Goal: Transaction & Acquisition: Subscribe to service/newsletter

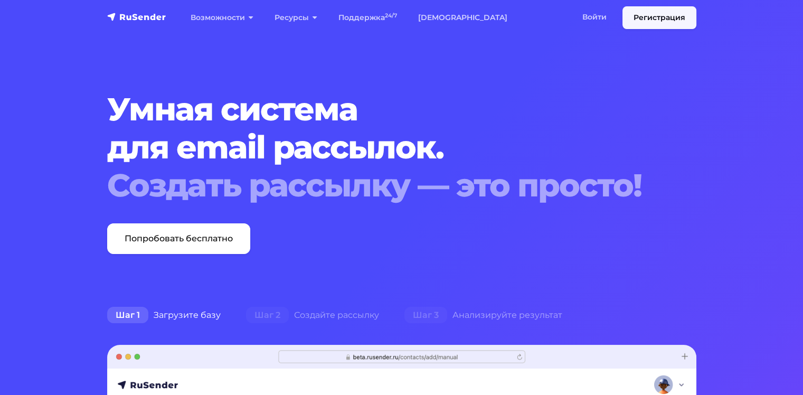
click at [646, 14] on link "Регистрация" at bounding box center [660, 17] width 74 height 23
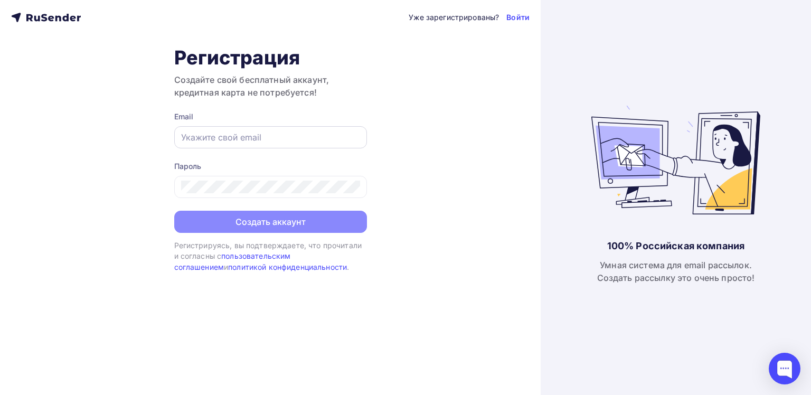
click at [229, 136] on input "text" at bounding box center [270, 137] width 179 height 13
type input "[EMAIL_ADDRESS][DOMAIN_NAME]"
drag, startPoint x: 265, startPoint y: 128, endPoint x: 165, endPoint y: 129, distance: 99.8
click at [166, 129] on div "Уже зарегистрированы? Войти Регистрация Создайте свой бесплатный аккаунт, креди…" at bounding box center [270, 197] width 541 height 395
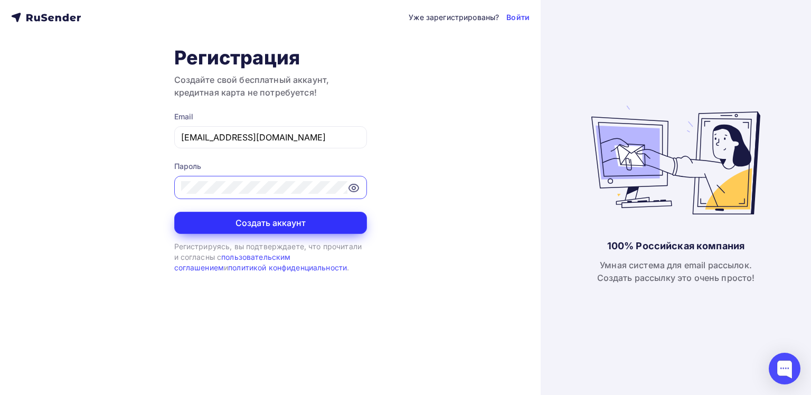
click at [238, 224] on button "Создать аккаунт" at bounding box center [270, 223] width 193 height 22
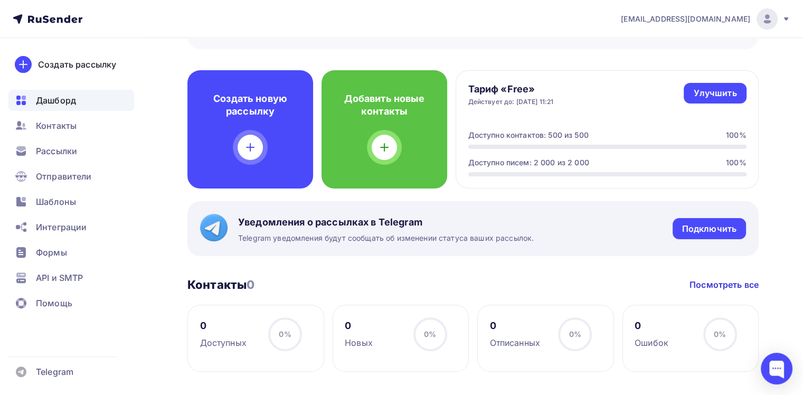
scroll to position [264, 0]
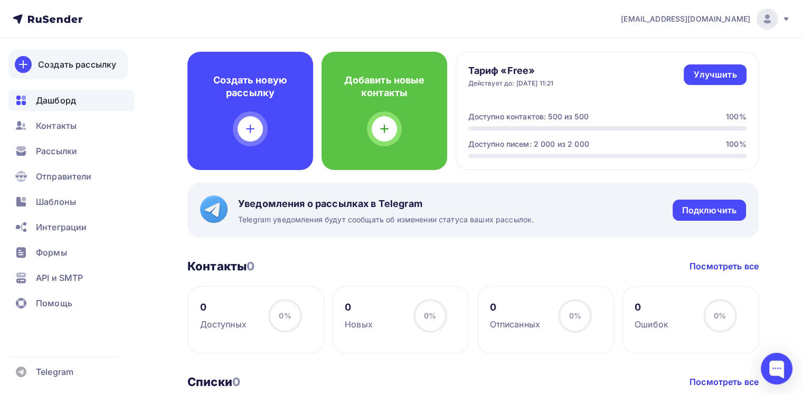
click at [76, 58] on div "Создать рассылку" at bounding box center [77, 64] width 78 height 13
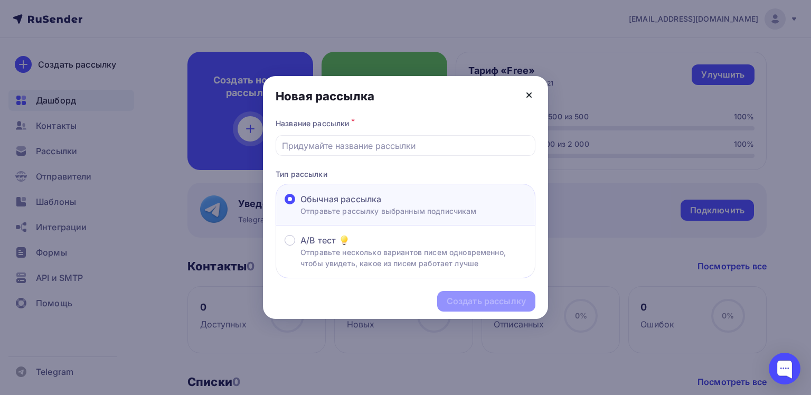
click at [529, 96] on icon at bounding box center [529, 95] width 4 height 4
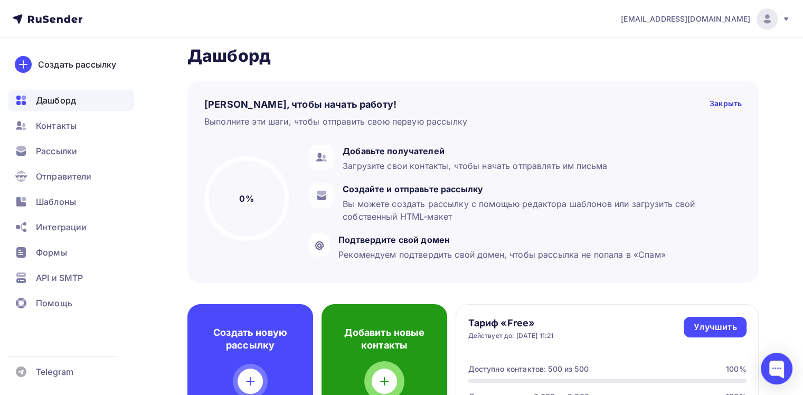
scroll to position [0, 0]
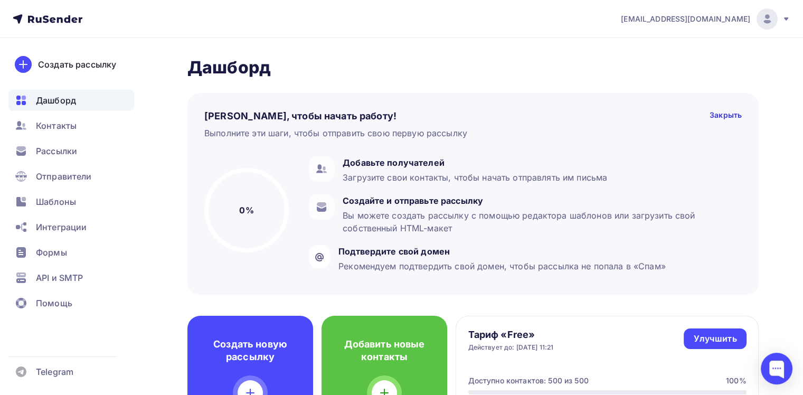
click at [765, 17] on img at bounding box center [767, 19] width 13 height 13
click at [635, 67] on span "[DEMOGRAPHIC_DATA]" at bounding box center [680, 67] width 97 height 13
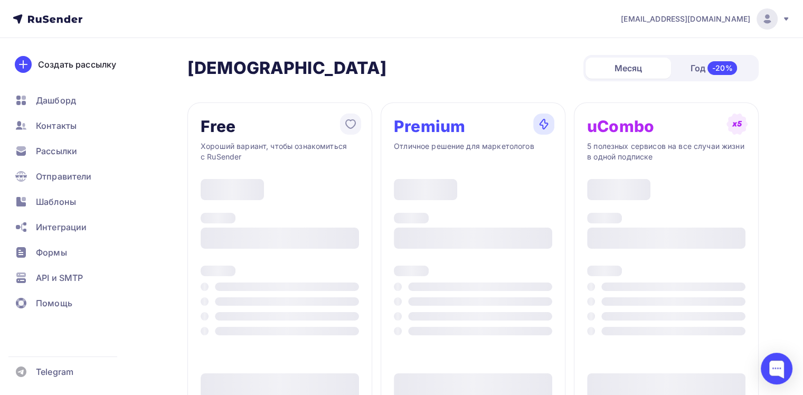
type input "500"
type input "100"
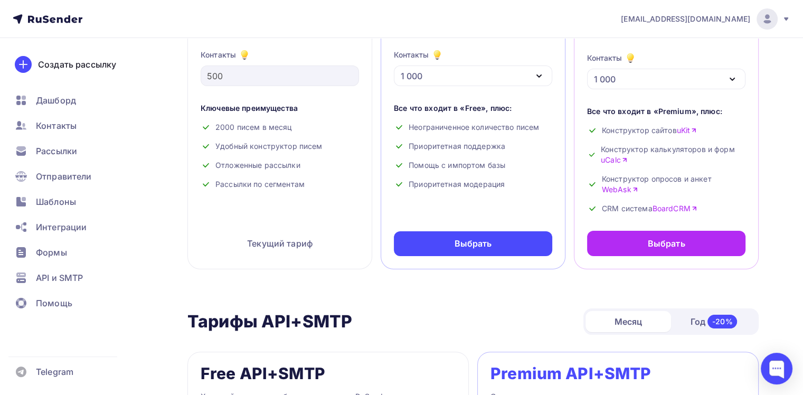
scroll to position [158, 0]
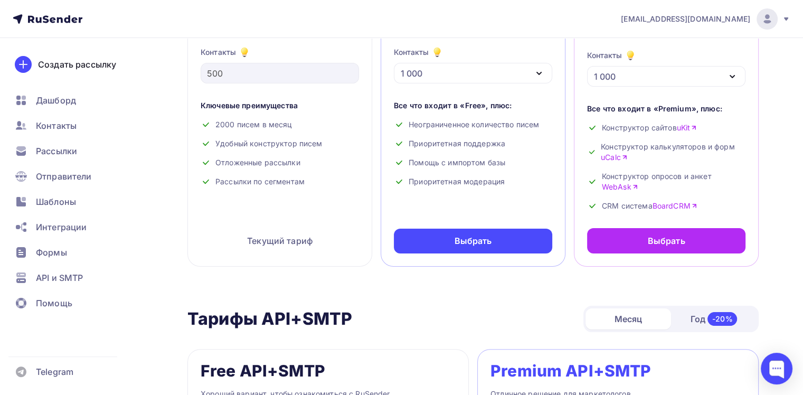
click at [279, 242] on div "Текущий тариф" at bounding box center [280, 240] width 158 height 25
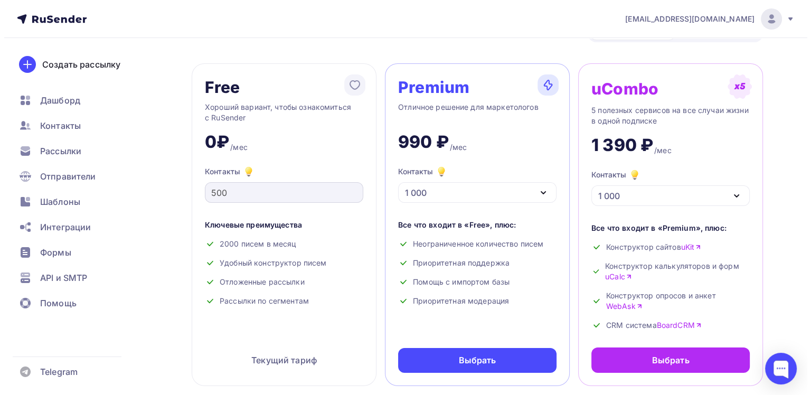
scroll to position [0, 0]
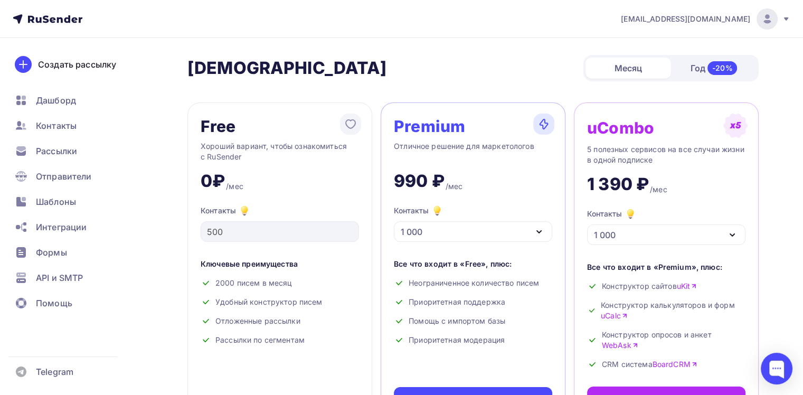
click at [771, 25] on div at bounding box center [767, 18] width 21 height 21
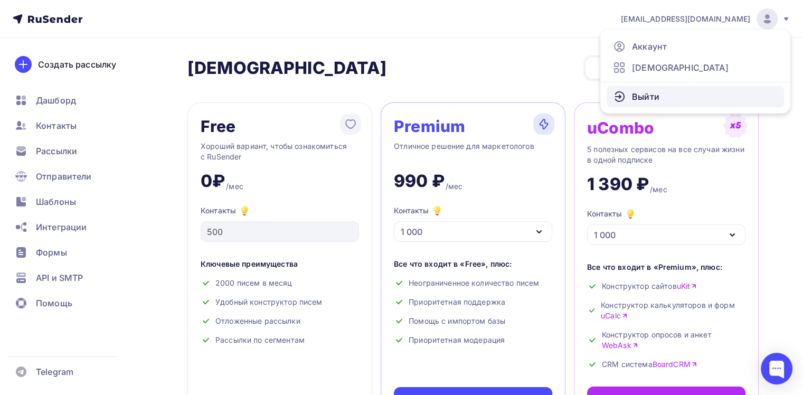
click at [645, 98] on span "Выйти" at bounding box center [645, 96] width 27 height 13
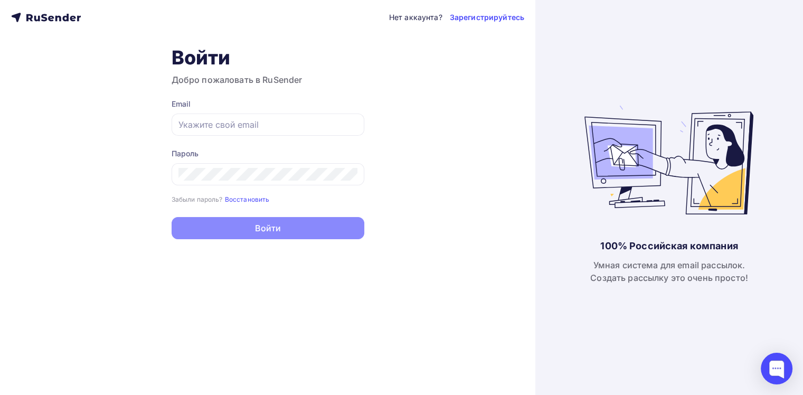
type input "seahorsespa@mail.ru"
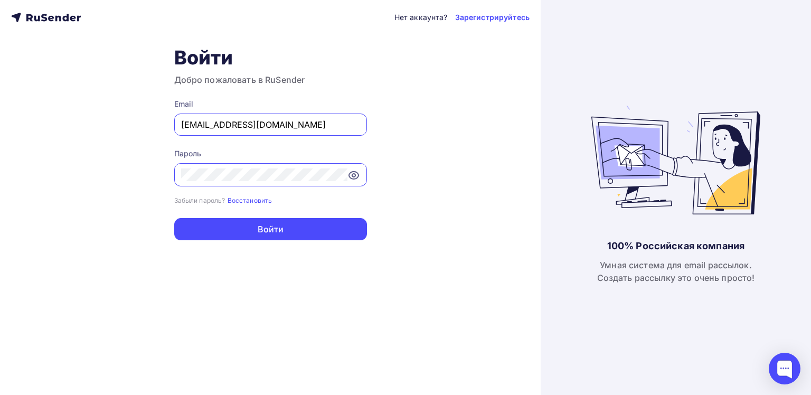
drag, startPoint x: 284, startPoint y: 123, endPoint x: 277, endPoint y: 126, distance: 8.0
click at [284, 123] on input "seahorsespa@mail.ru" at bounding box center [270, 124] width 179 height 13
click at [494, 15] on link "Зарегистрируйтесь" at bounding box center [492, 17] width 74 height 11
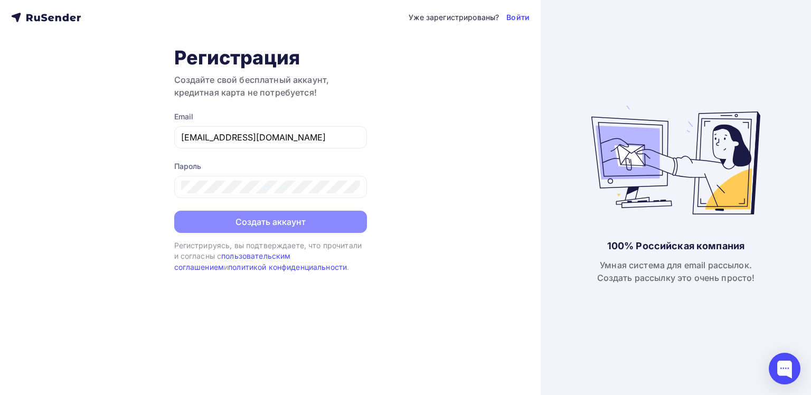
click at [108, 154] on div "Уже зарегистрированы? Войти Регистрация Создайте свой бесплатный аккаунт, креди…" at bounding box center [270, 197] width 541 height 395
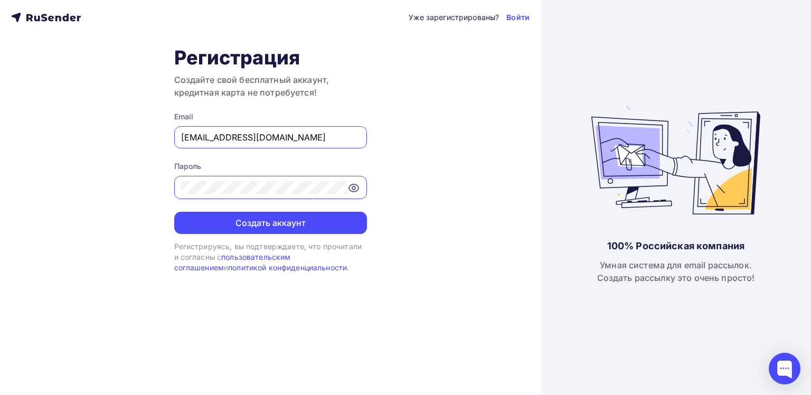
drag, startPoint x: 292, startPoint y: 137, endPoint x: 125, endPoint y: 133, distance: 166.9
click at [127, 133] on div "Уже зарегистрированы? Войти Регистрация Создайте свой бесплатный аккаунт, креди…" at bounding box center [270, 197] width 541 height 395
paste input "info@seahorse-spa"
type input "info@seahorse-spa.ru"
click at [139, 183] on div "Уже зарегистрированы? Войти Регистрация Создайте свой бесплатный аккаунт, креди…" at bounding box center [270, 197] width 541 height 395
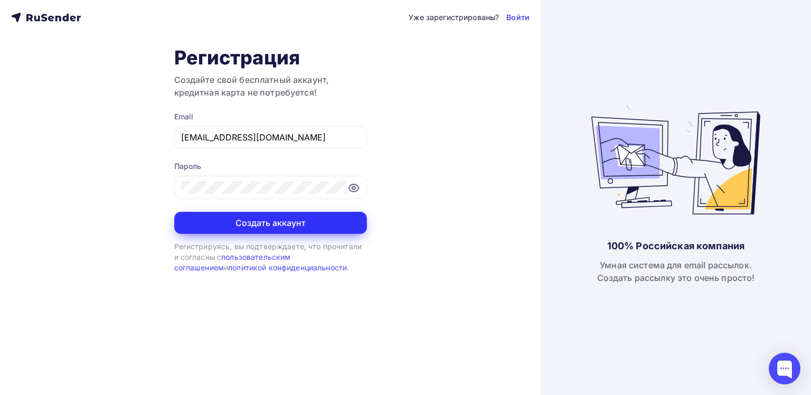
click at [208, 215] on button "Создать аккаунт" at bounding box center [270, 223] width 193 height 22
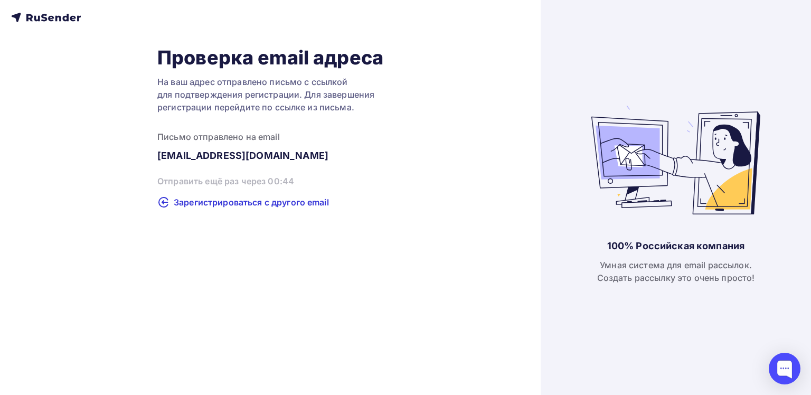
click at [108, 279] on div "Проверка email адреса На ваш адрес отправлено письмо с ссылкой для подтверждени…" at bounding box center [270, 197] width 541 height 395
drag, startPoint x: 215, startPoint y: 124, endPoint x: 211, endPoint y: 69, distance: 55.0
click at [214, 123] on div "Проверка email адреса На ваш адрес отправлено письмо с ссылкой для подтверждени…" at bounding box center [270, 128] width 226 height 164
click at [211, 64] on h1 "Проверка email адреса" at bounding box center [270, 57] width 226 height 23
click at [306, 51] on h1 "Проверка email адреса" at bounding box center [270, 57] width 226 height 23
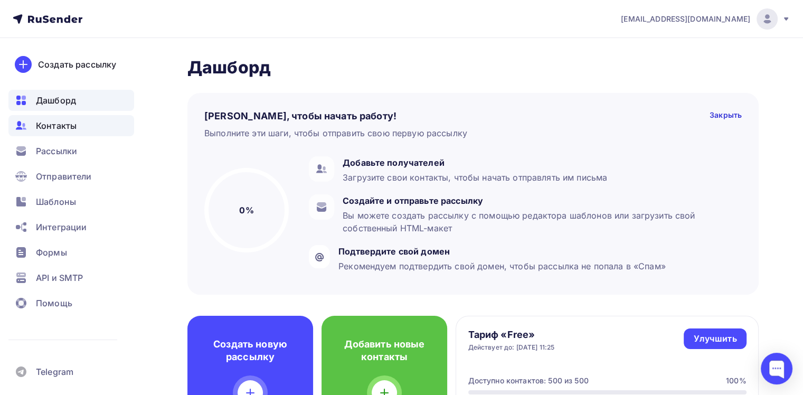
click at [60, 123] on span "Контакты" at bounding box center [56, 125] width 41 height 13
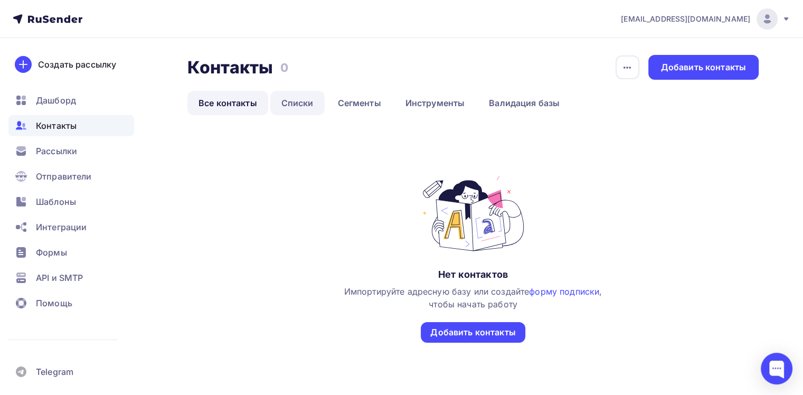
click at [309, 104] on link "Списки" at bounding box center [297, 103] width 54 height 24
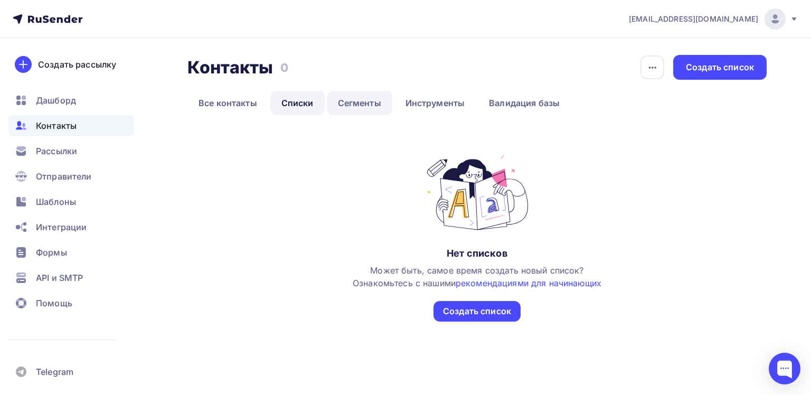
click at [347, 102] on link "Сегменты" at bounding box center [359, 103] width 65 height 24
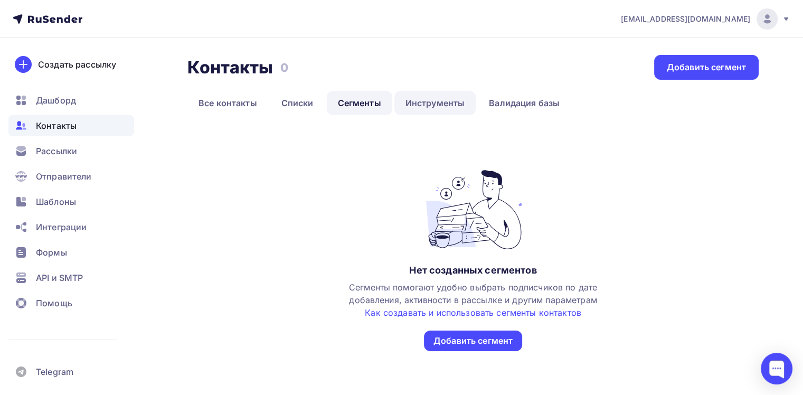
click at [441, 101] on link "Инструменты" at bounding box center [435, 103] width 82 height 24
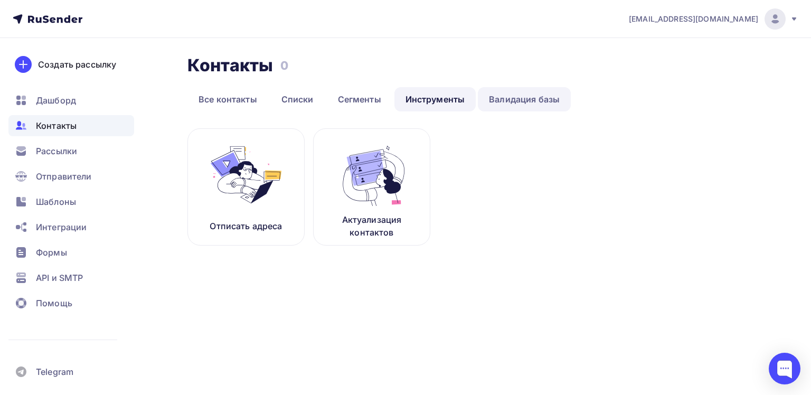
click at [511, 101] on link "Валидация базы" at bounding box center [524, 99] width 93 height 24
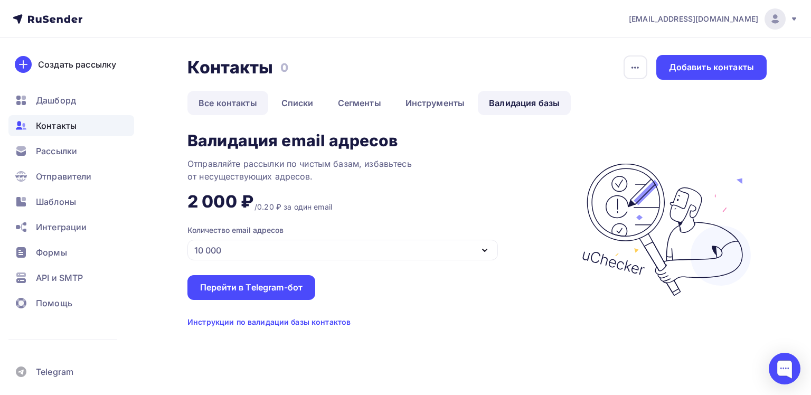
click at [220, 101] on link "Все контакты" at bounding box center [227, 103] width 81 height 24
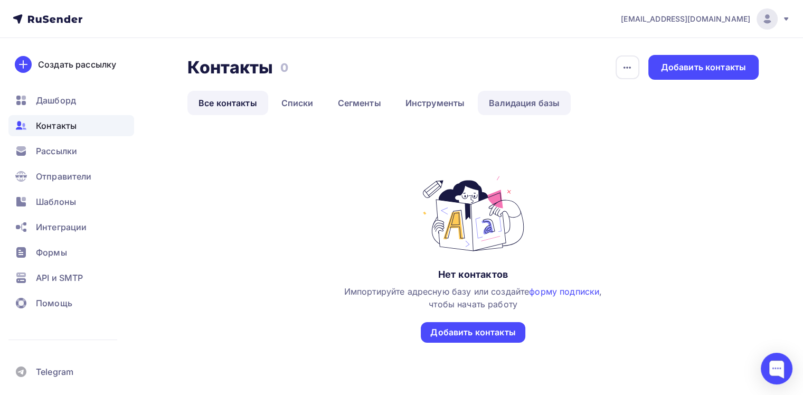
click at [530, 103] on link "Валидация базы" at bounding box center [524, 103] width 93 height 24
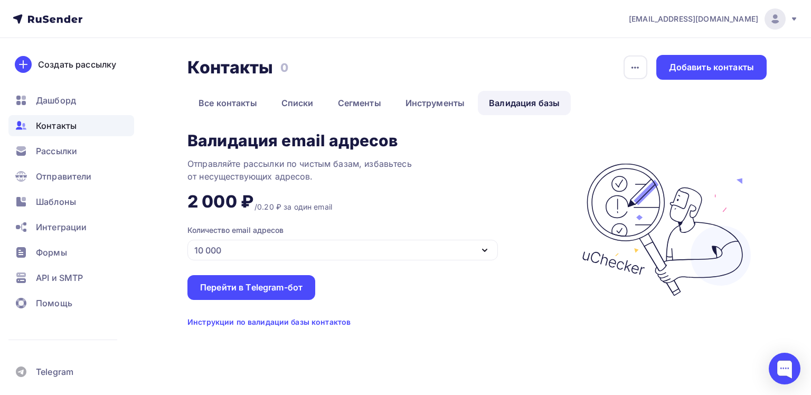
click at [454, 250] on div "10 000" at bounding box center [342, 250] width 311 height 21
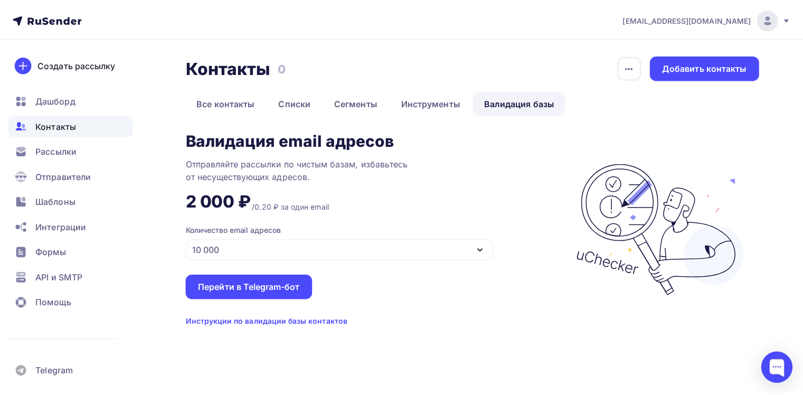
scroll to position [40, 0]
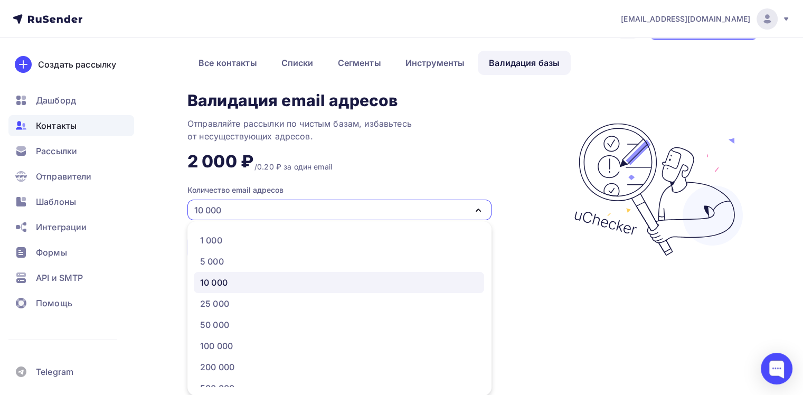
click at [457, 161] on div "Валидация email адресов Отправляйте рассылки по чистым базам, избавьтесь от нес…" at bounding box center [374, 189] width 375 height 195
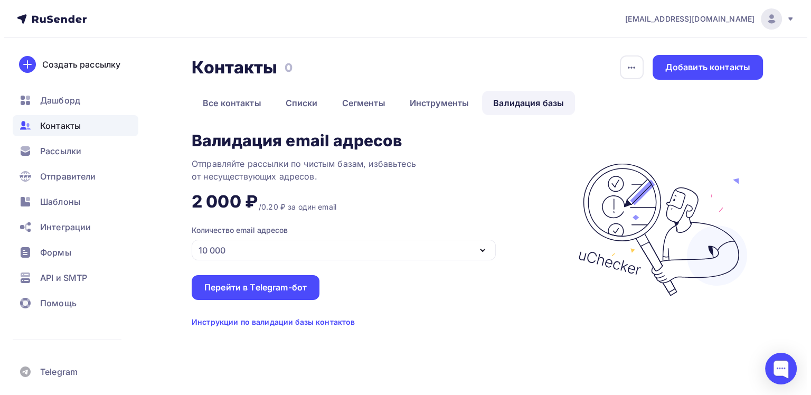
scroll to position [0, 0]
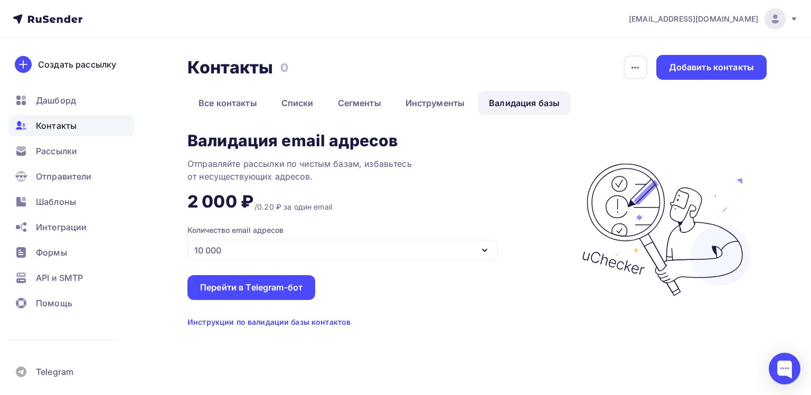
click at [429, 255] on div "10 000" at bounding box center [342, 250] width 311 height 21
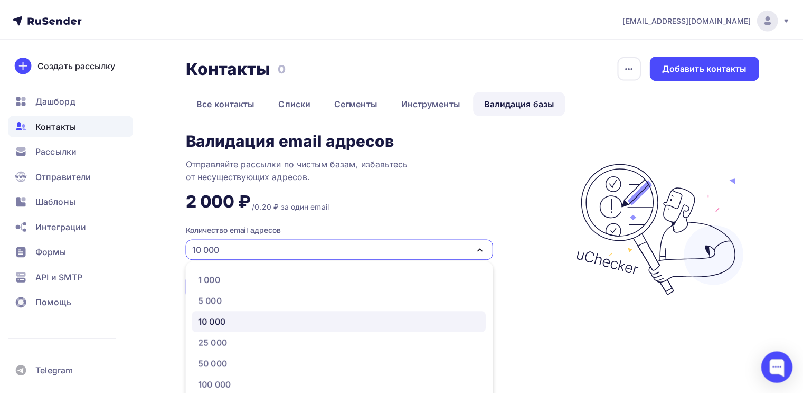
scroll to position [40, 0]
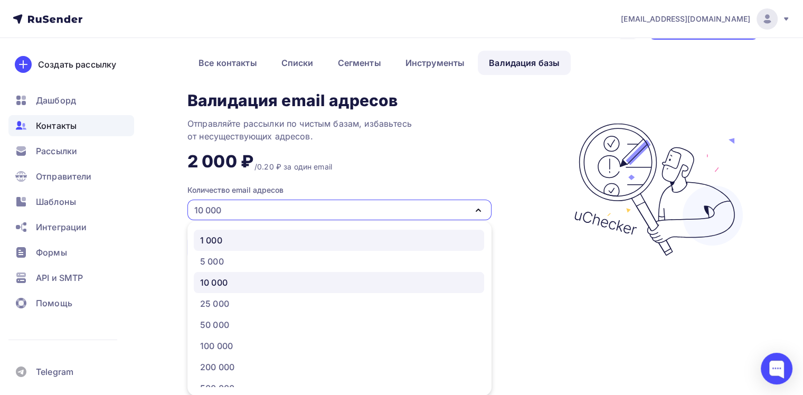
click at [253, 239] on div "1 000" at bounding box center [339, 240] width 278 height 13
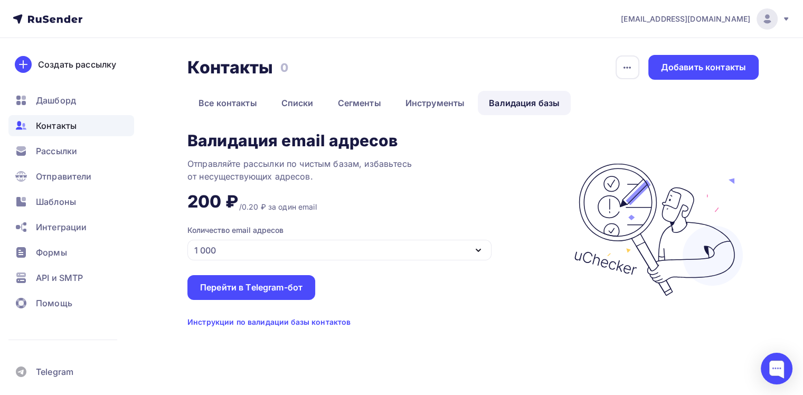
scroll to position [0, 0]
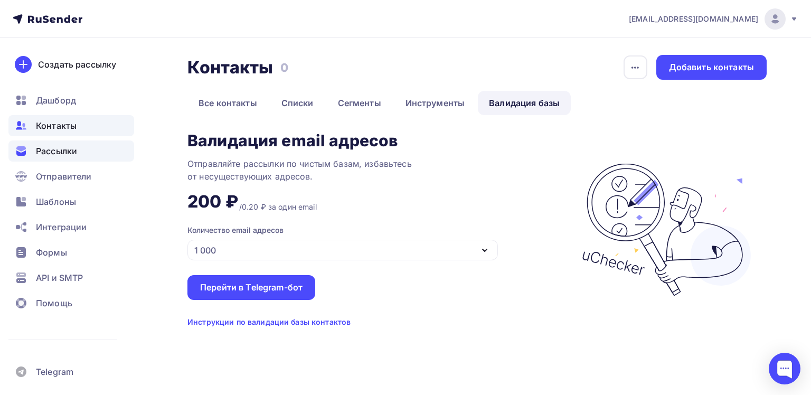
click at [50, 143] on div "Рассылки" at bounding box center [71, 150] width 126 height 21
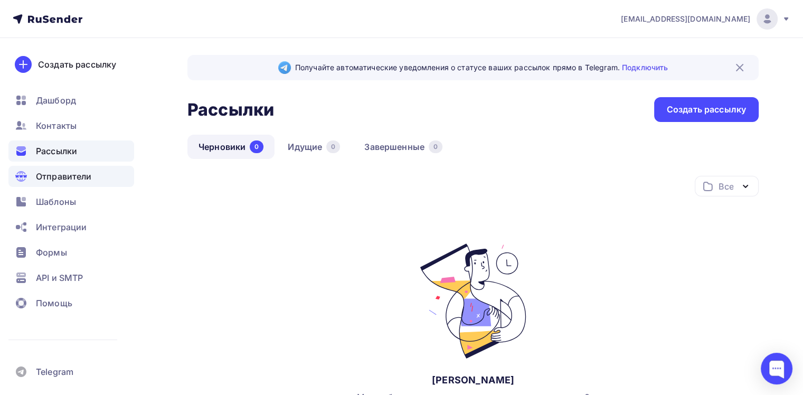
click at [35, 182] on div "Отправители" at bounding box center [71, 176] width 126 height 21
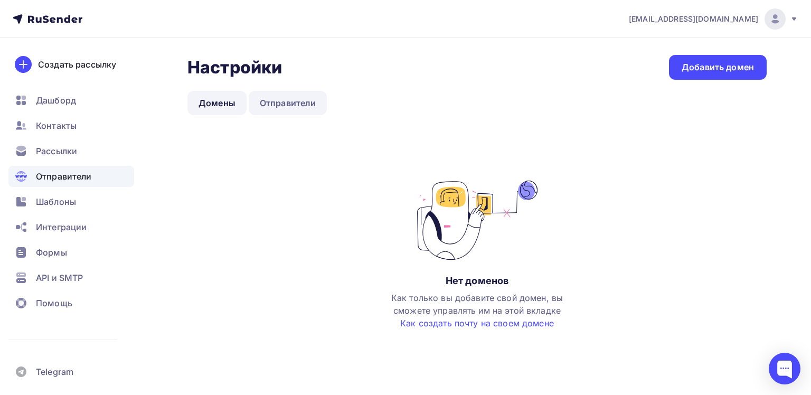
click at [298, 100] on link "Отправители" at bounding box center [288, 103] width 79 height 24
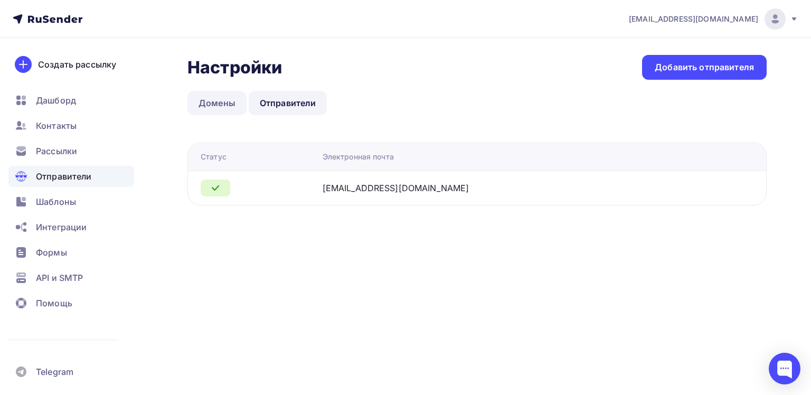
click at [232, 104] on link "Домены" at bounding box center [216, 103] width 59 height 24
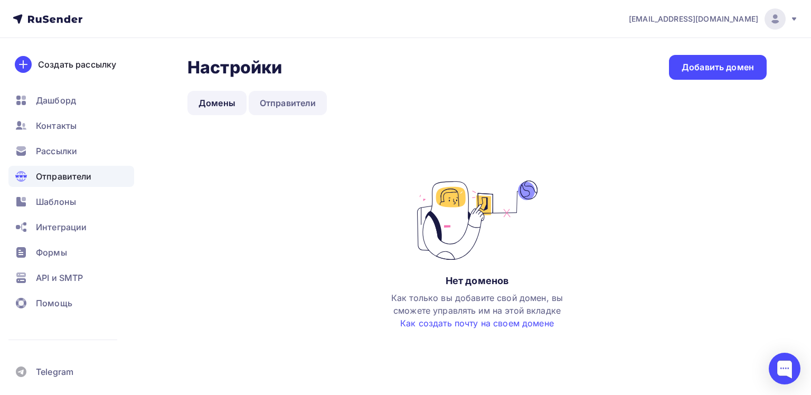
click at [270, 103] on link "Отправители" at bounding box center [288, 103] width 79 height 24
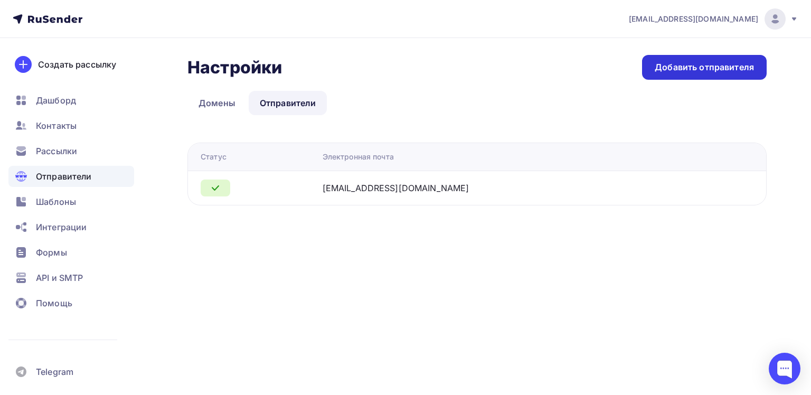
click at [710, 76] on div "Добавить отправителя" at bounding box center [704, 67] width 125 height 25
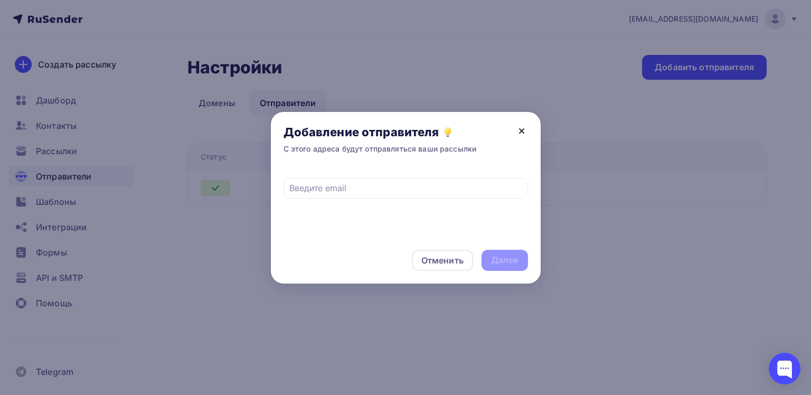
click at [521, 129] on icon at bounding box center [522, 131] width 4 height 4
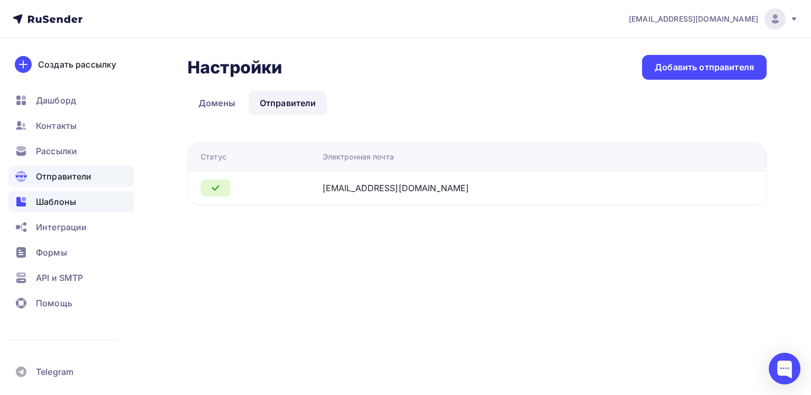
click at [75, 205] on span "Шаблоны" at bounding box center [56, 201] width 40 height 13
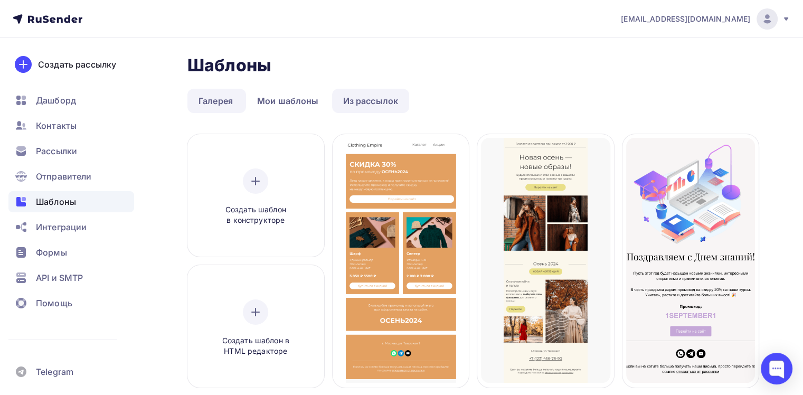
click at [383, 100] on link "Из рассылок" at bounding box center [371, 101] width 78 height 24
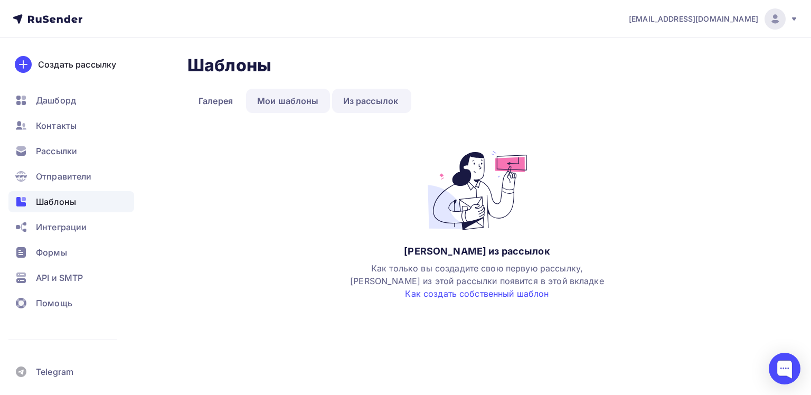
click at [310, 101] on link "Мои шаблоны" at bounding box center [288, 101] width 84 height 24
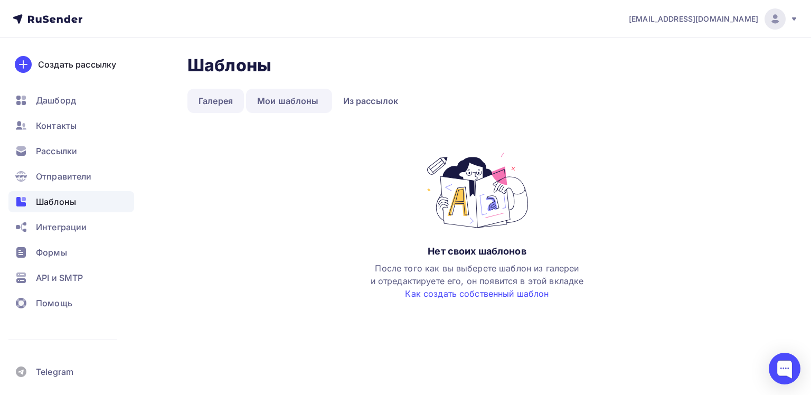
click at [214, 101] on link "Галерея" at bounding box center [215, 101] width 57 height 24
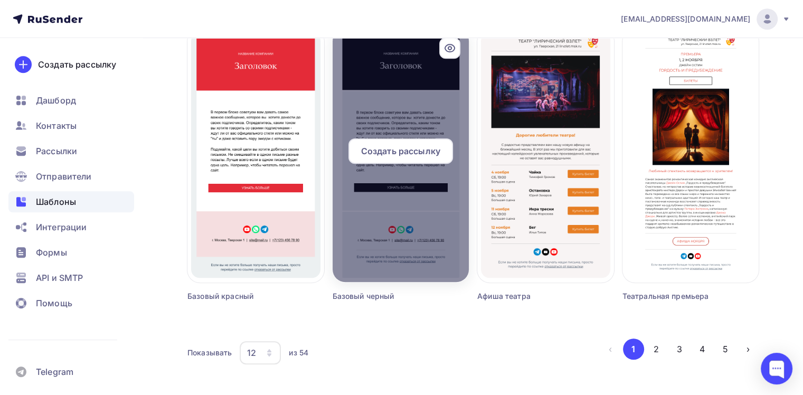
scroll to position [709, 0]
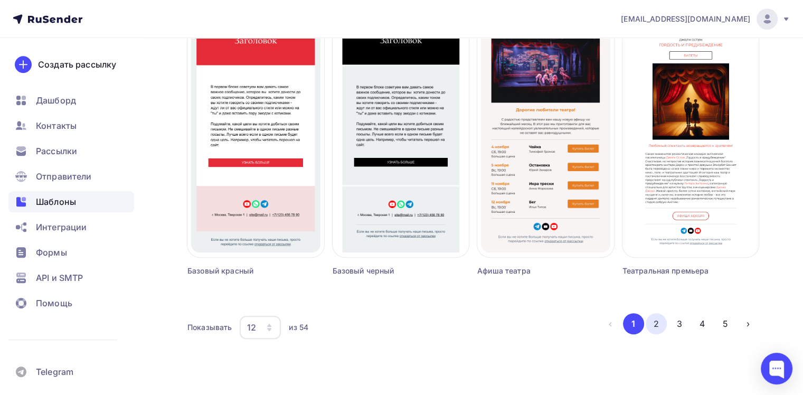
click at [663, 321] on button "2" at bounding box center [656, 323] width 21 height 21
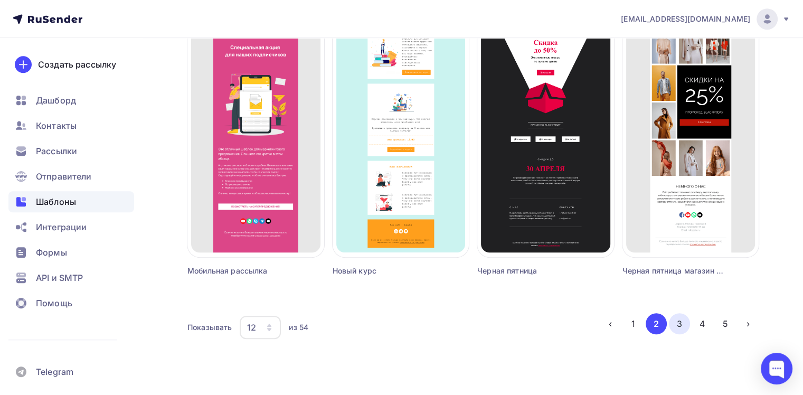
click at [678, 321] on button "3" at bounding box center [679, 323] width 21 height 21
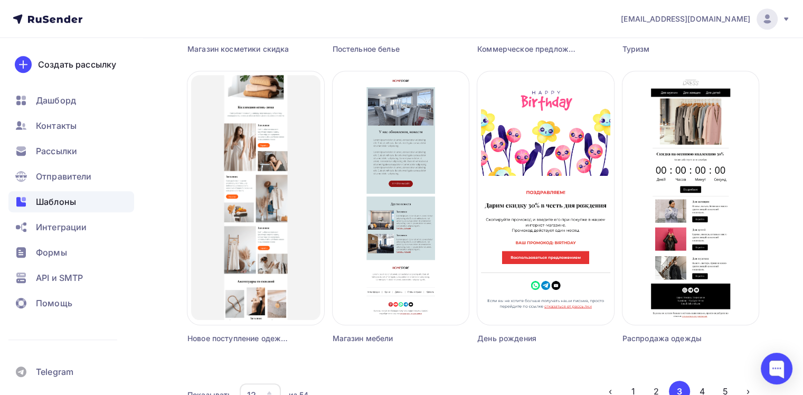
scroll to position [687, 0]
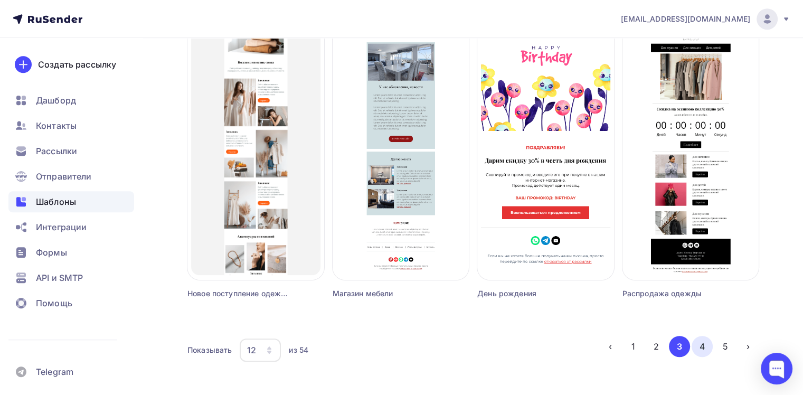
click at [700, 343] on button "4" at bounding box center [702, 346] width 21 height 21
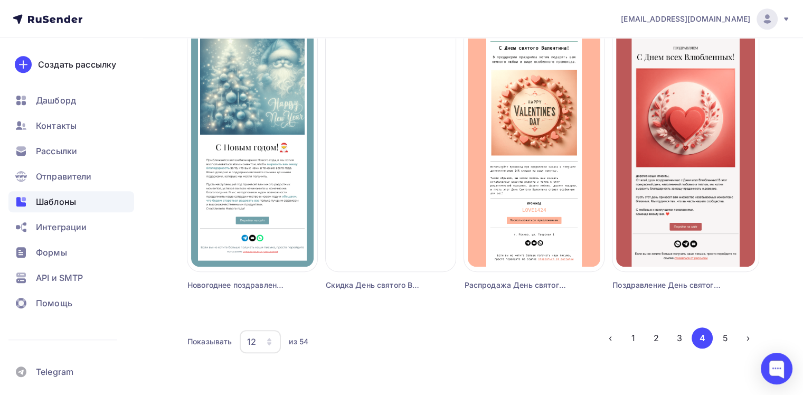
scroll to position [709, 0]
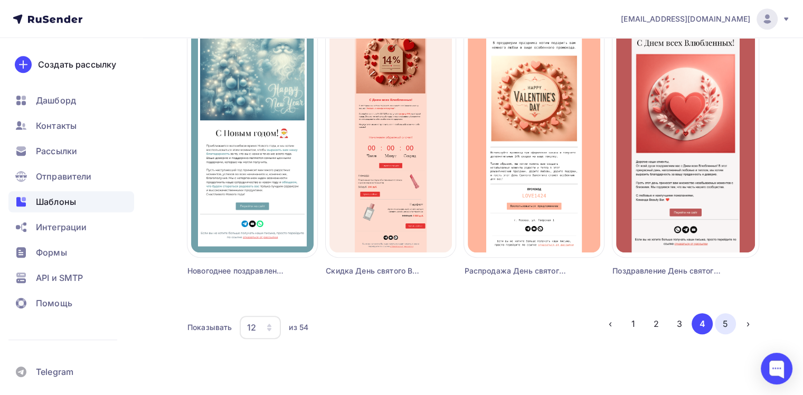
click at [731, 320] on button "5" at bounding box center [725, 323] width 21 height 21
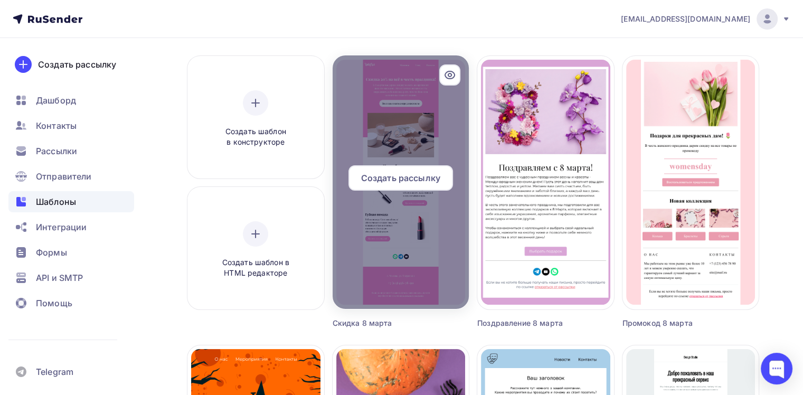
scroll to position [53, 0]
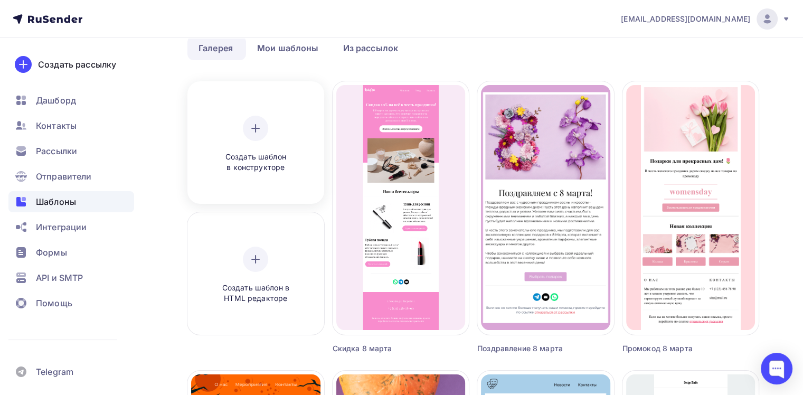
click at [250, 126] on icon at bounding box center [255, 128] width 13 height 13
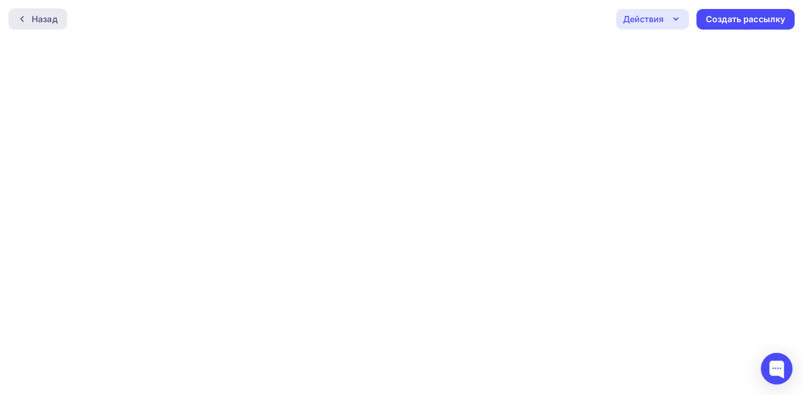
click at [46, 21] on div "Назад" at bounding box center [45, 19] width 26 height 13
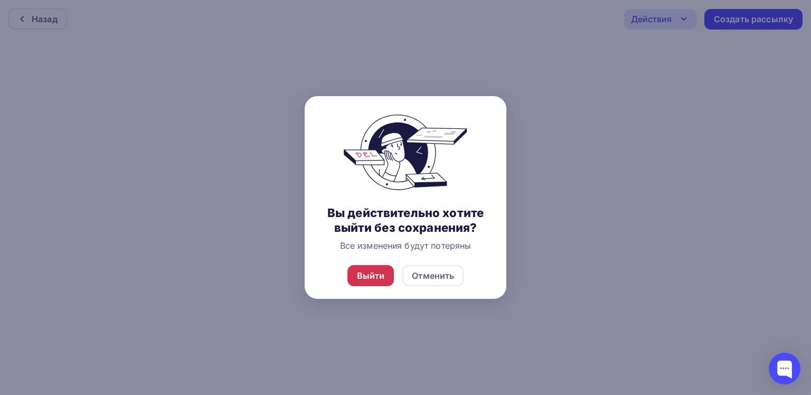
click at [378, 277] on div "Выйти" at bounding box center [371, 275] width 28 height 13
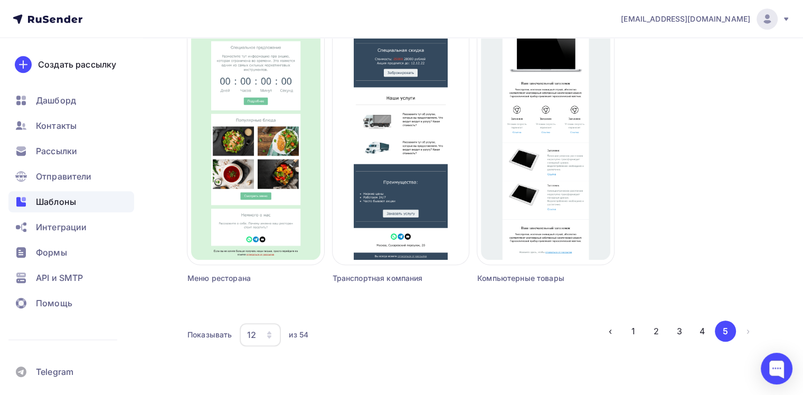
scroll to position [709, 0]
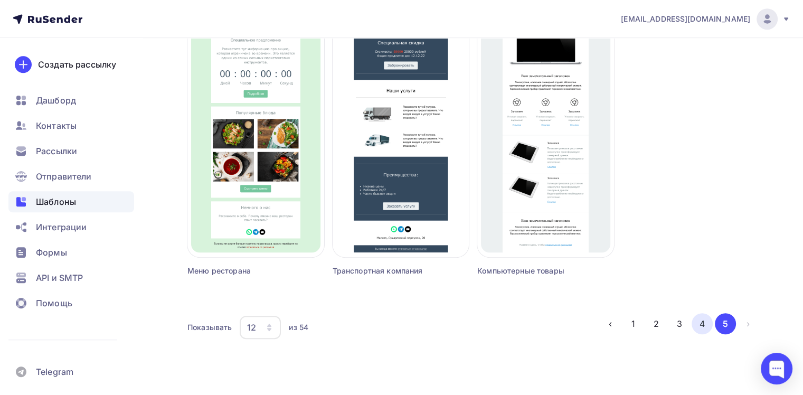
click at [703, 322] on button "4" at bounding box center [702, 323] width 21 height 21
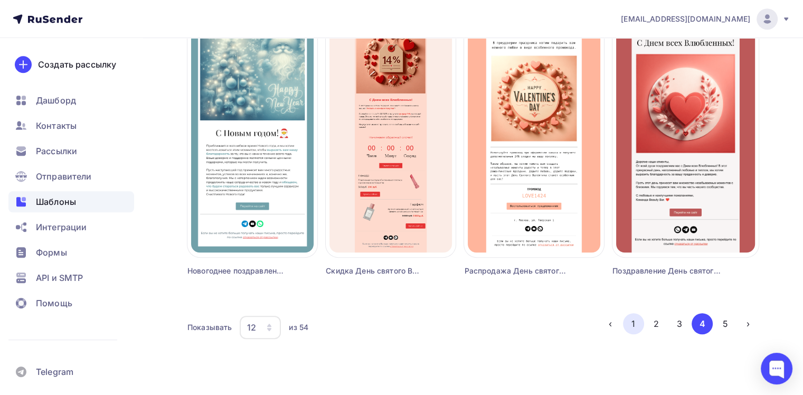
click at [638, 319] on button "1" at bounding box center [633, 323] width 21 height 21
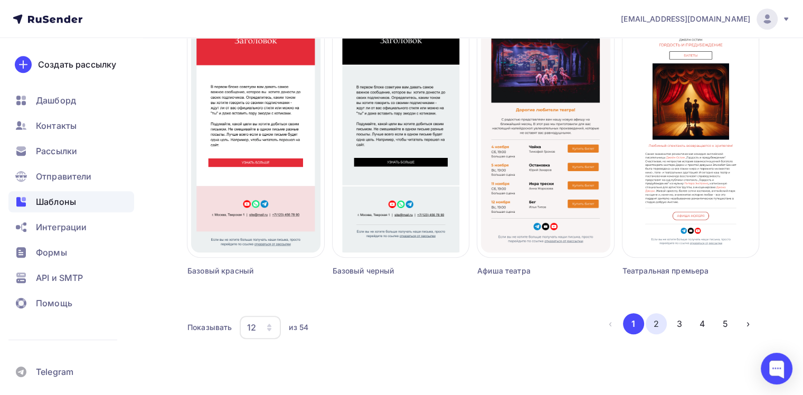
click at [656, 325] on button "2" at bounding box center [656, 323] width 21 height 21
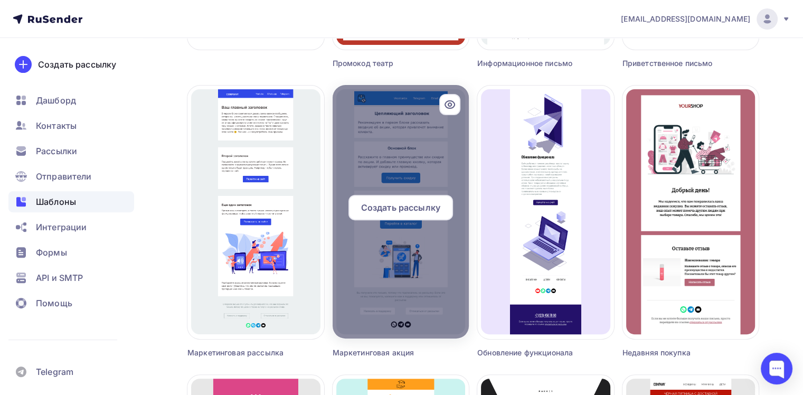
scroll to position [340, 0]
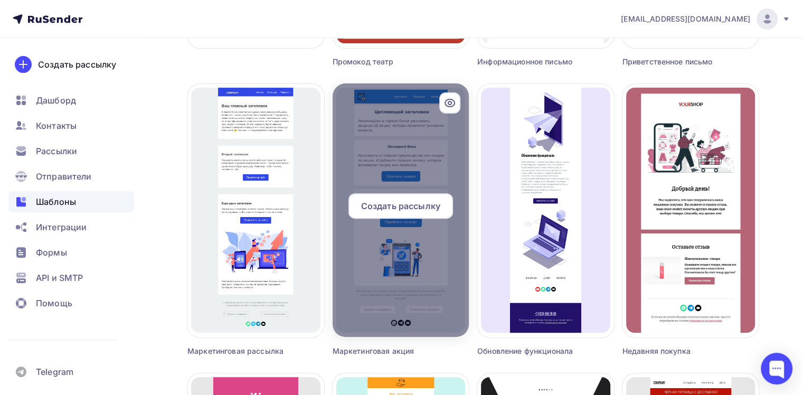
click at [382, 212] on span "Создать рассылку" at bounding box center [400, 206] width 79 height 13
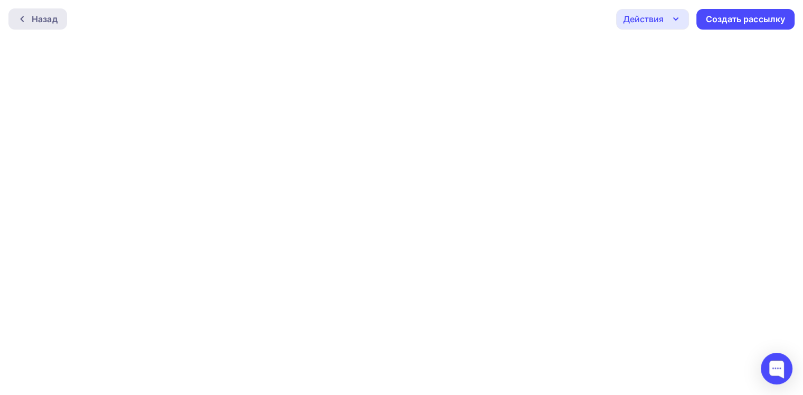
click at [37, 16] on div "Назад" at bounding box center [45, 19] width 26 height 13
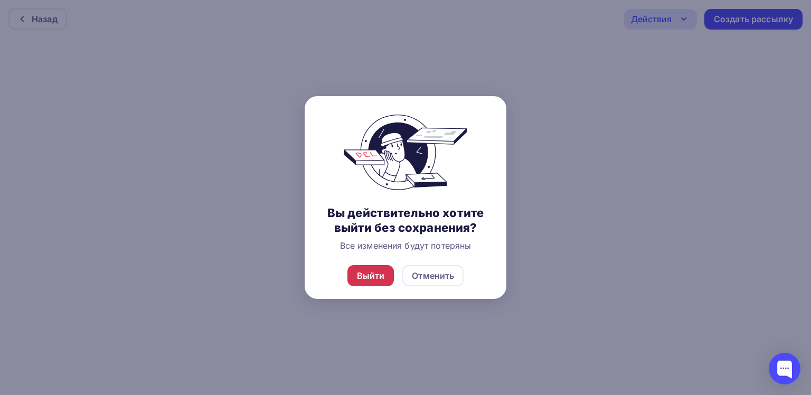
click at [368, 277] on div "Выйти" at bounding box center [371, 275] width 28 height 13
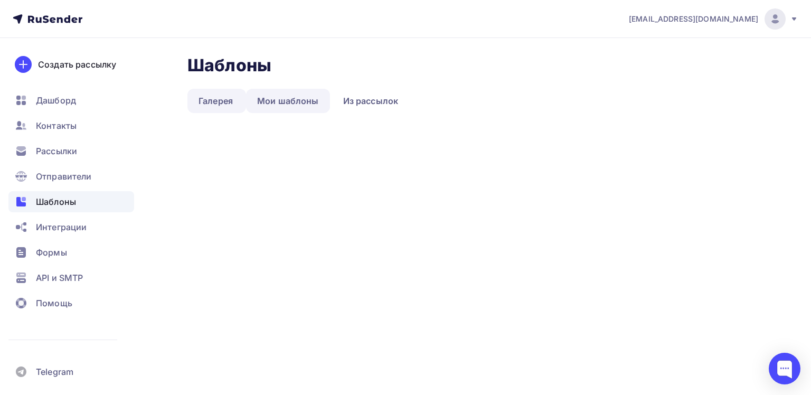
click at [275, 104] on link "Мои шаблоны" at bounding box center [288, 101] width 84 height 24
click at [277, 99] on link "Мои шаблоны" at bounding box center [288, 101] width 84 height 24
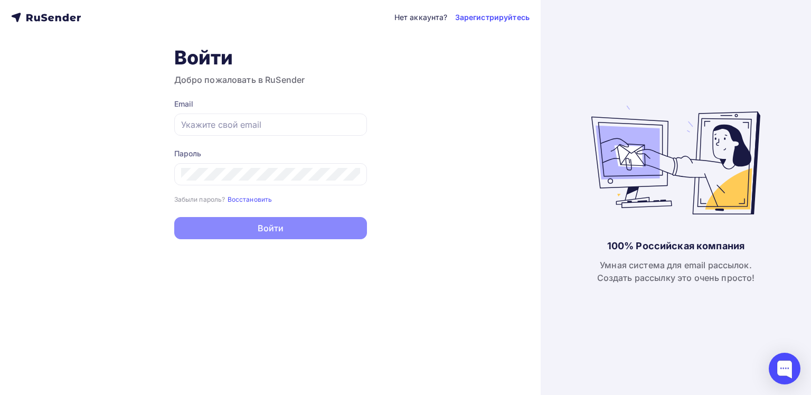
type input "[EMAIL_ADDRESS][DOMAIN_NAME]"
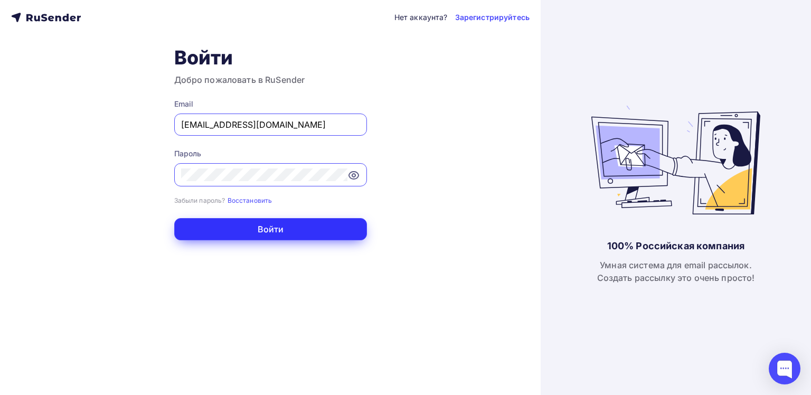
click at [271, 229] on button "Войти" at bounding box center [270, 229] width 193 height 22
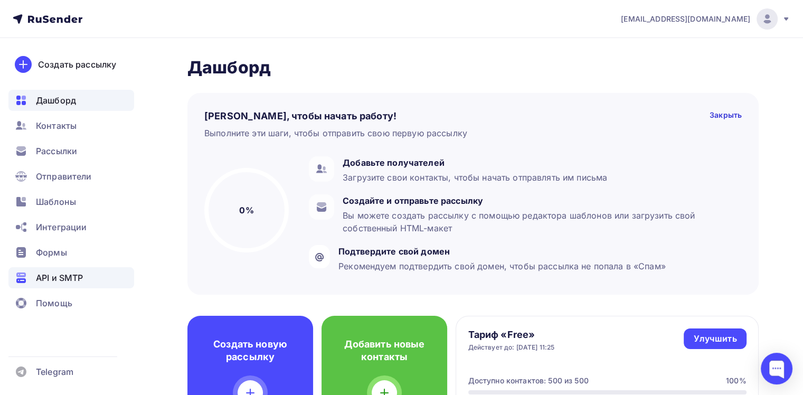
click at [82, 282] on span "API и SMTP" at bounding box center [59, 277] width 47 height 13
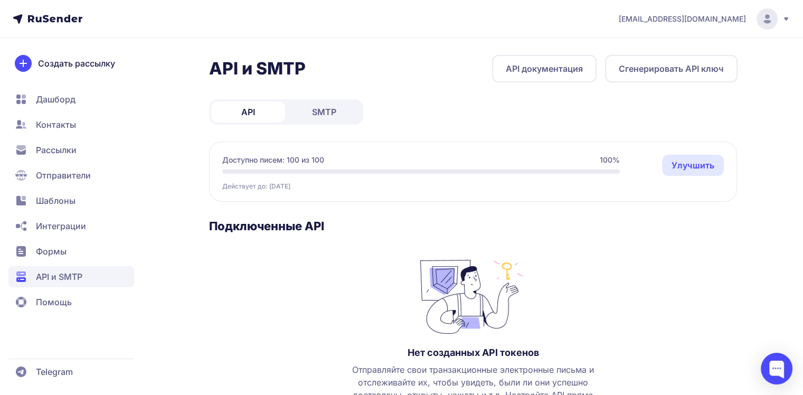
click at [311, 102] on link "SMTP" at bounding box center [324, 111] width 74 height 21
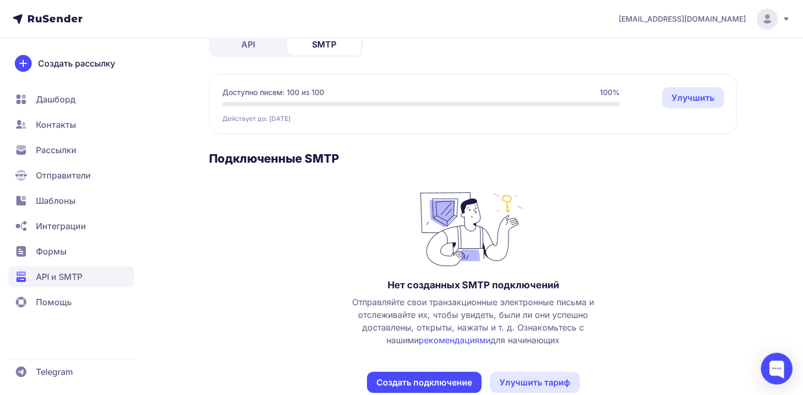
scroll to position [90, 0]
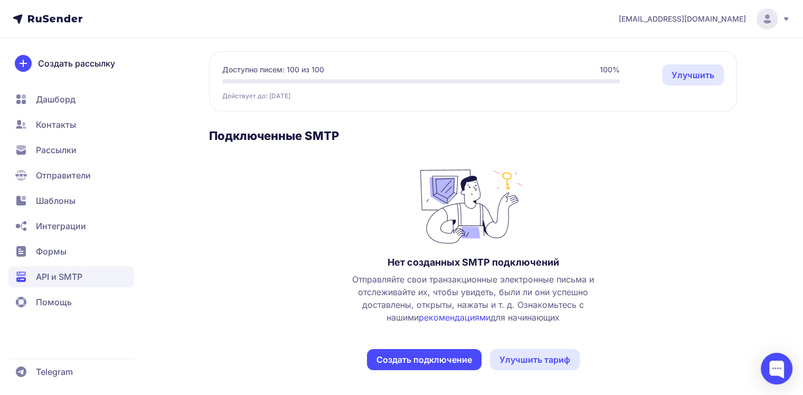
click at [518, 355] on link "Улучшить тариф" at bounding box center [535, 359] width 90 height 21
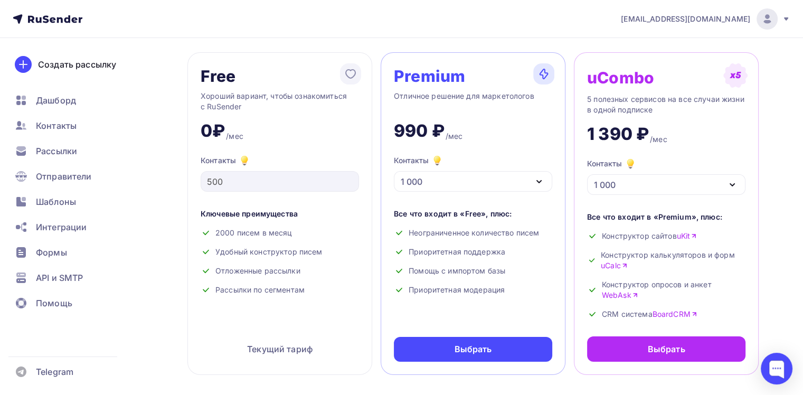
scroll to position [53, 0]
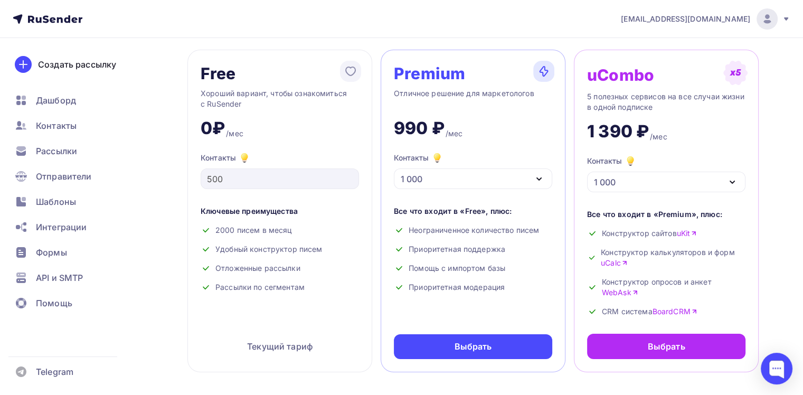
click at [299, 346] on div "Текущий тариф" at bounding box center [280, 346] width 158 height 25
click at [279, 246] on div "Удобный конструктор писем" at bounding box center [280, 249] width 158 height 11
click at [74, 121] on span "Контакты" at bounding box center [56, 125] width 41 height 13
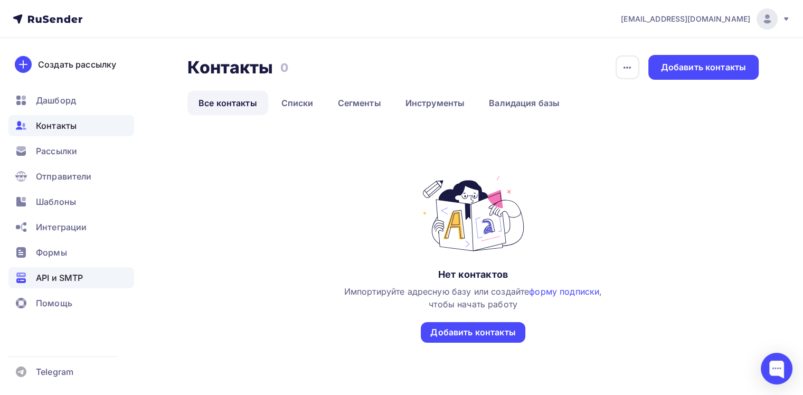
click at [68, 277] on span "API и SMTP" at bounding box center [59, 277] width 47 height 13
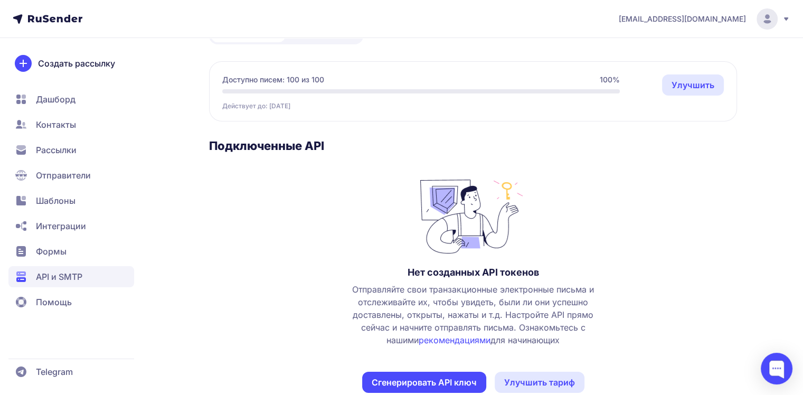
scroll to position [103, 0]
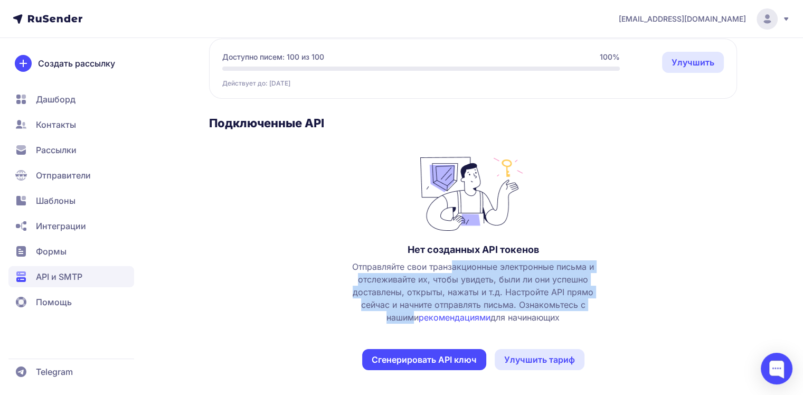
drag, startPoint x: 452, startPoint y: 268, endPoint x: 596, endPoint y: 303, distance: 148.3
click at [596, 303] on span "Отправляйте свои транзакционные электронные письма и отслеживайте их, чтобы уви…" at bounding box center [473, 291] width 262 height 63
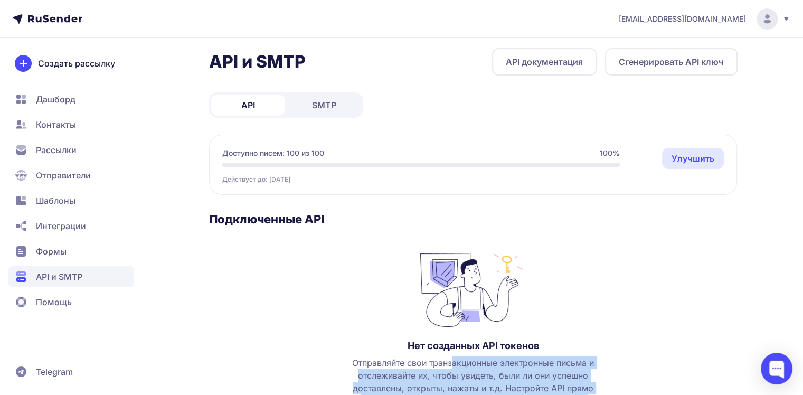
scroll to position [0, 0]
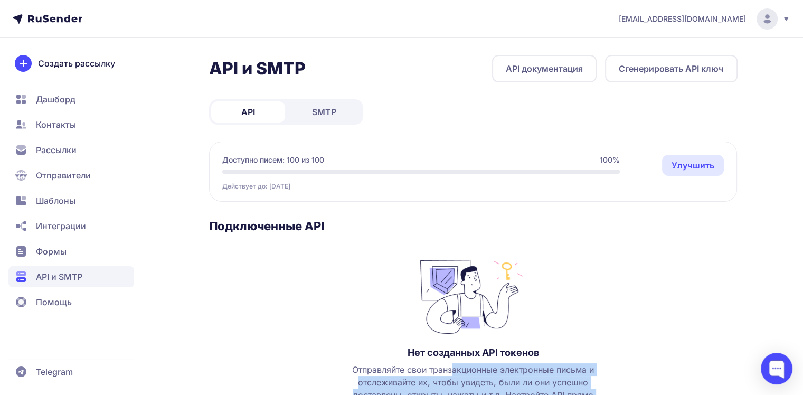
click at [343, 110] on link "SMTP" at bounding box center [324, 111] width 74 height 21
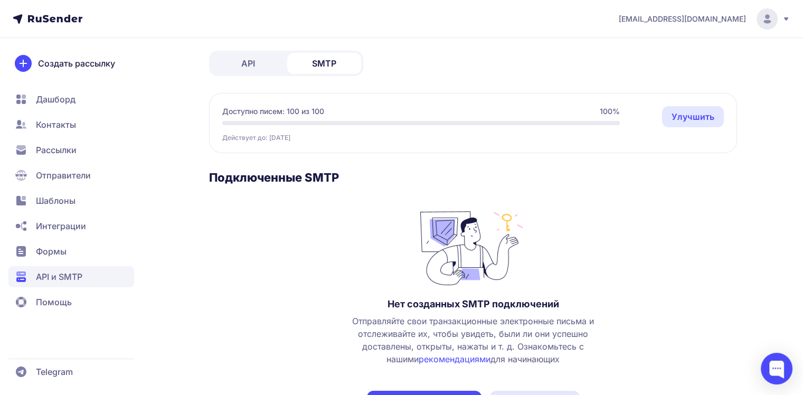
scroll to position [90, 0]
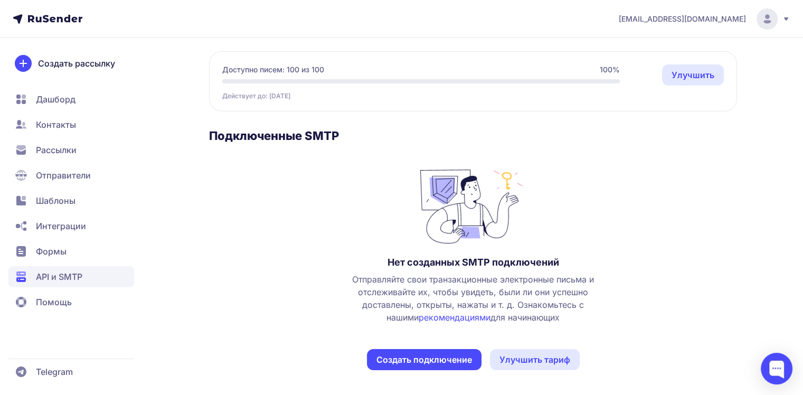
click at [423, 314] on link "рекомендациями" at bounding box center [455, 317] width 72 height 11
click at [63, 95] on span "Дашборд" at bounding box center [56, 99] width 40 height 13
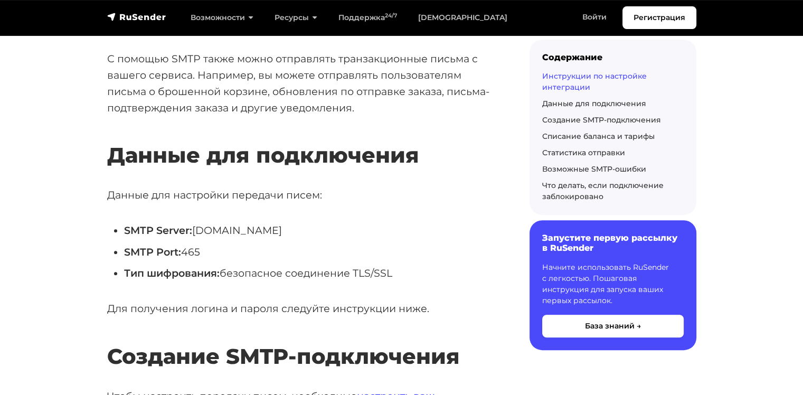
scroll to position [475, 0]
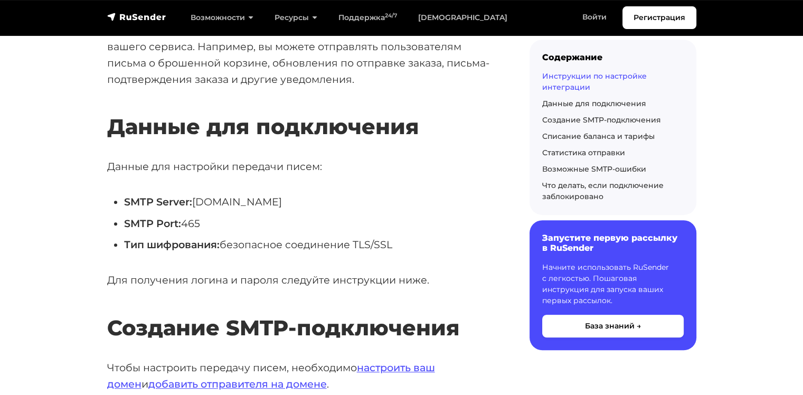
drag, startPoint x: 115, startPoint y: 165, endPoint x: 332, endPoint y: 194, distance: 219.0
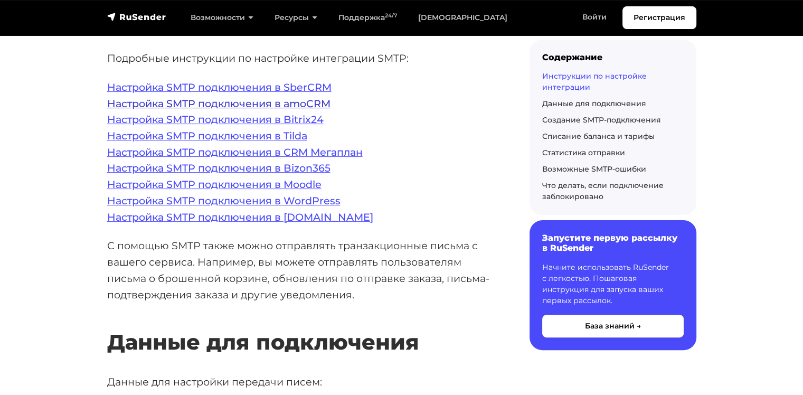
scroll to position [0, 0]
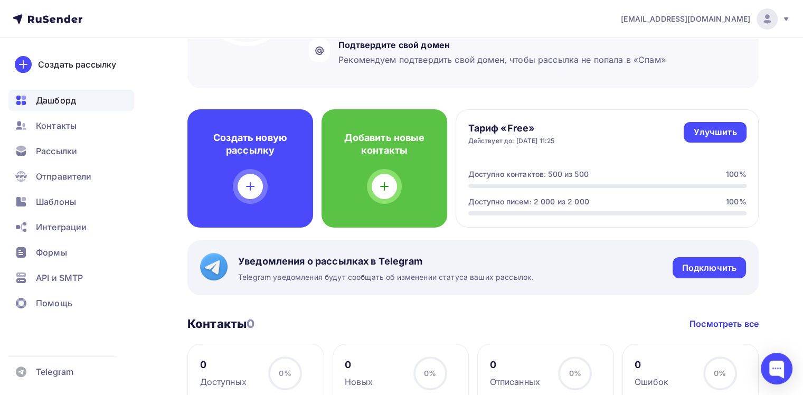
scroll to position [158, 0]
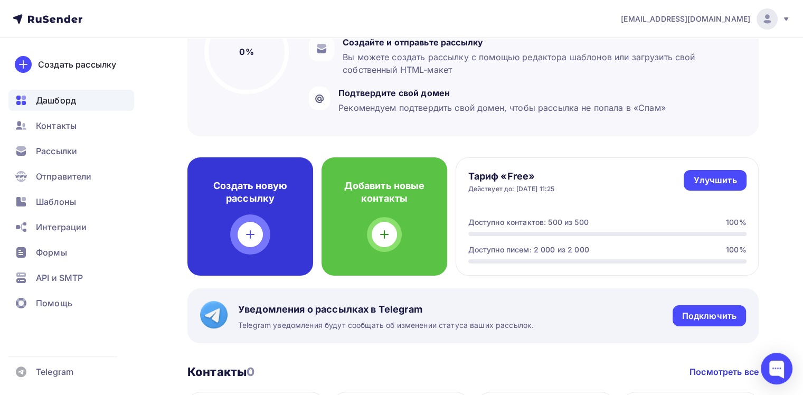
click at [268, 233] on div "Создать новую рассылку" at bounding box center [250, 216] width 126 height 118
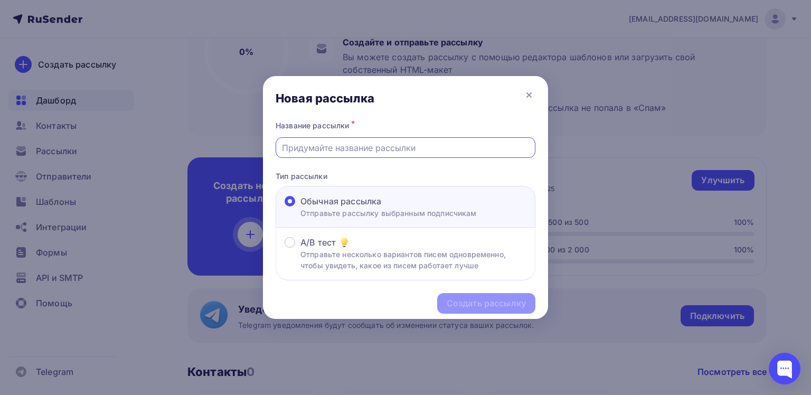
click at [381, 145] on input "text" at bounding box center [406, 148] width 248 height 13
click at [374, 140] on div at bounding box center [406, 147] width 260 height 21
click at [365, 150] on input "text" at bounding box center [406, 148] width 248 height 13
type input "1"
click at [497, 304] on div "Создать рассылку" at bounding box center [486, 303] width 79 height 12
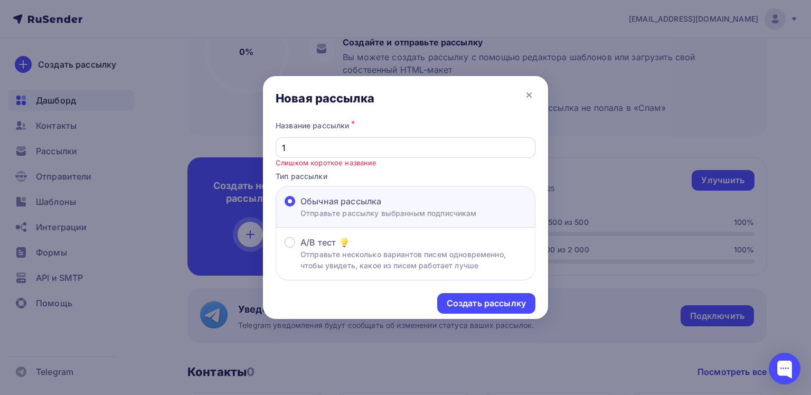
click at [336, 146] on input "1" at bounding box center [406, 148] width 248 height 13
drag, startPoint x: 303, startPoint y: 144, endPoint x: 268, endPoint y: 144, distance: 34.9
click at [268, 144] on div "Название рассылки * 1 Слишком короткое название Тип рассылки Обычная рассылка О…" at bounding box center [405, 199] width 285 height 162
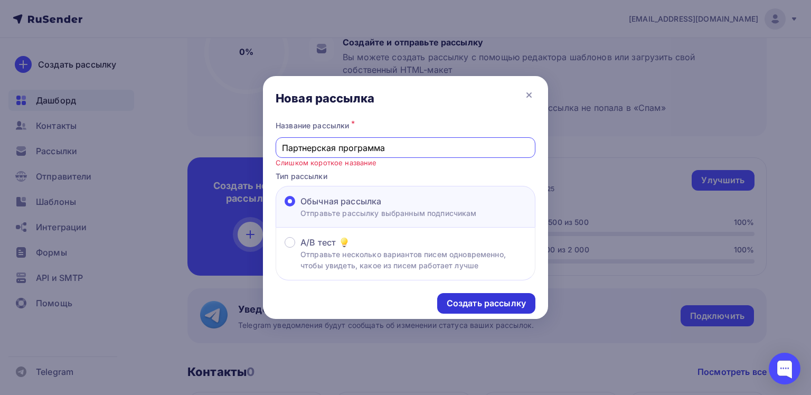
type input "Партнерская программа"
click at [519, 300] on div "Создать рассылку" at bounding box center [486, 303] width 79 height 12
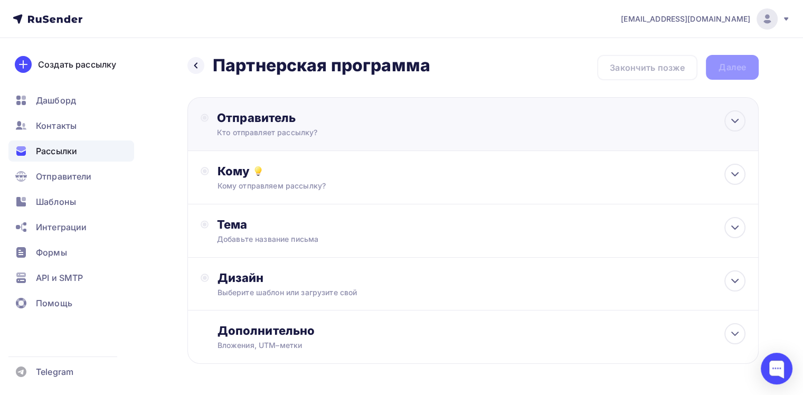
click at [311, 131] on div "Кто отправляет рассылку?" at bounding box center [320, 132] width 206 height 11
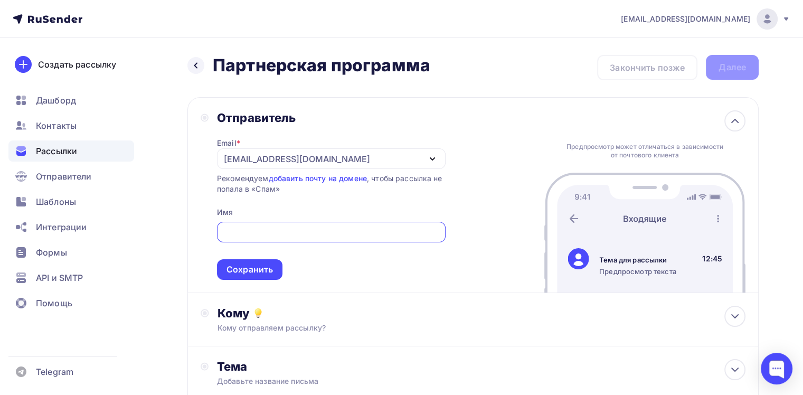
click at [434, 114] on div "Отправитель" at bounding box center [331, 117] width 229 height 15
click at [265, 231] on input "text" at bounding box center [331, 232] width 217 height 13
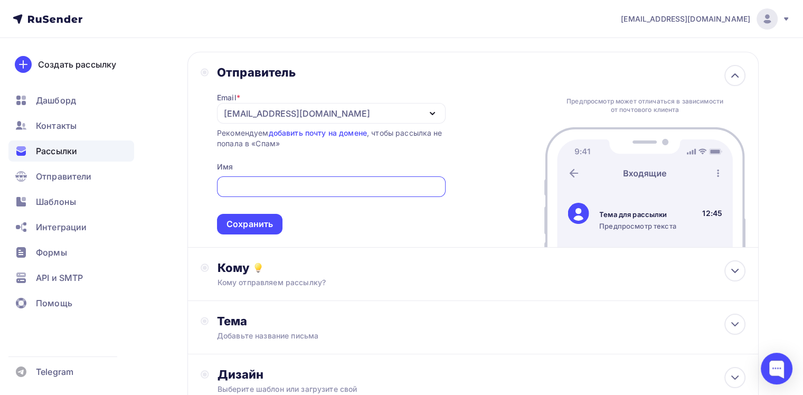
scroll to position [53, 0]
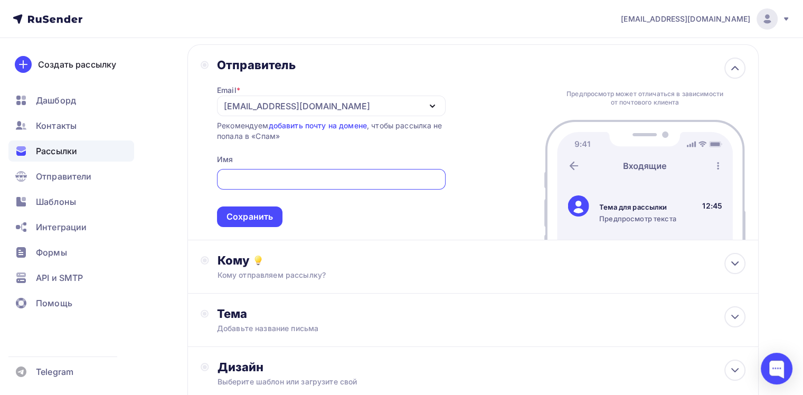
click at [285, 182] on input "text" at bounding box center [331, 179] width 217 height 13
click at [435, 104] on icon "button" at bounding box center [432, 106] width 13 height 13
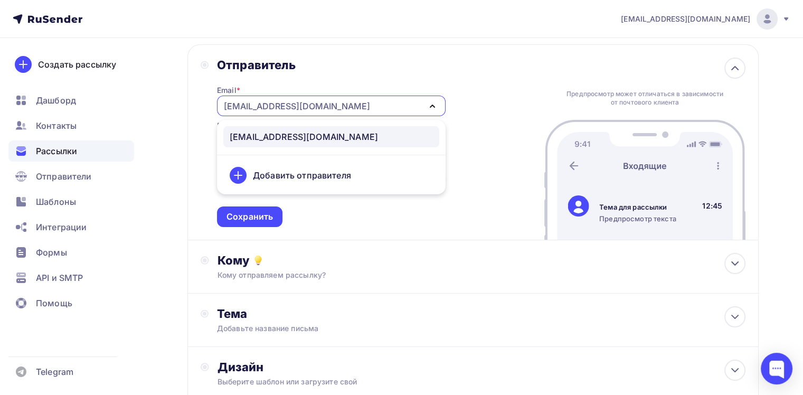
click at [435, 104] on icon "button" at bounding box center [432, 106] width 13 height 13
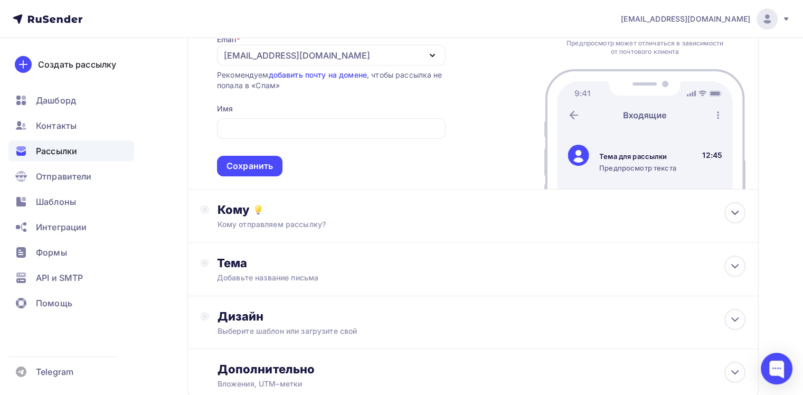
scroll to position [106, 0]
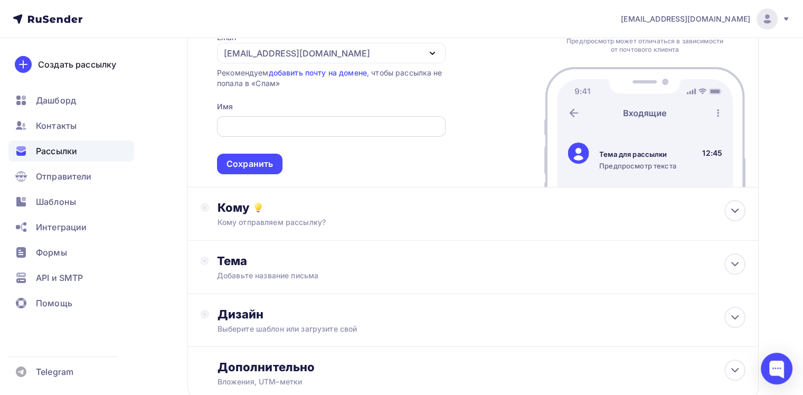
click at [336, 127] on input "text" at bounding box center [331, 126] width 217 height 13
click at [232, 128] on input "text" at bounding box center [331, 126] width 217 height 13
type input "SeaHorse SPA"
click at [252, 160] on div "Сохранить" at bounding box center [250, 164] width 46 height 12
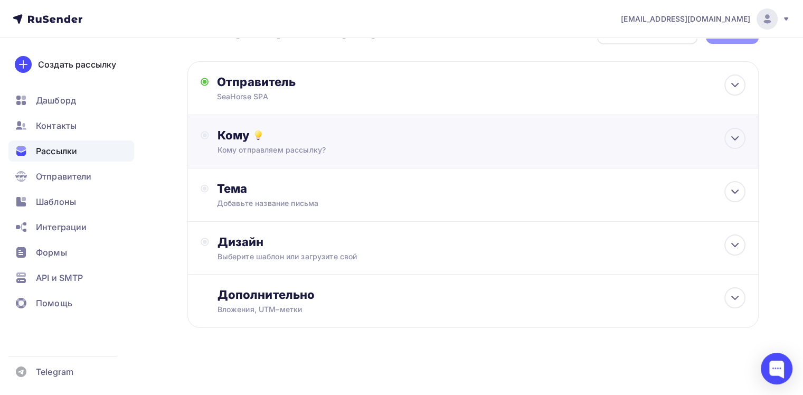
click at [252, 153] on div "Кому отправляем рассылку?" at bounding box center [455, 150] width 475 height 11
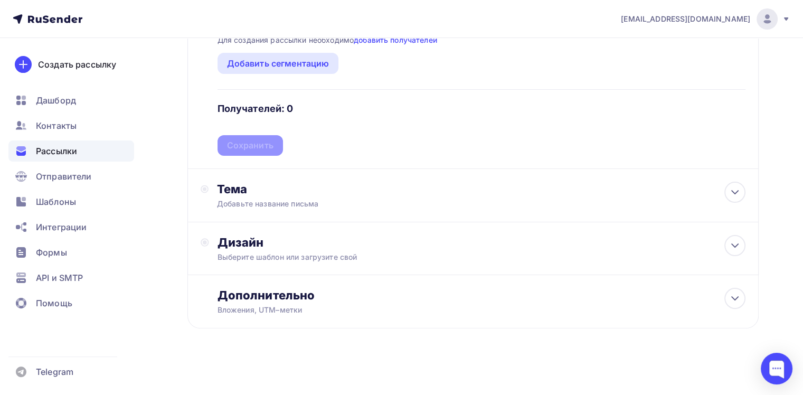
click at [311, 184] on div "Тема" at bounding box center [321, 189] width 209 height 15
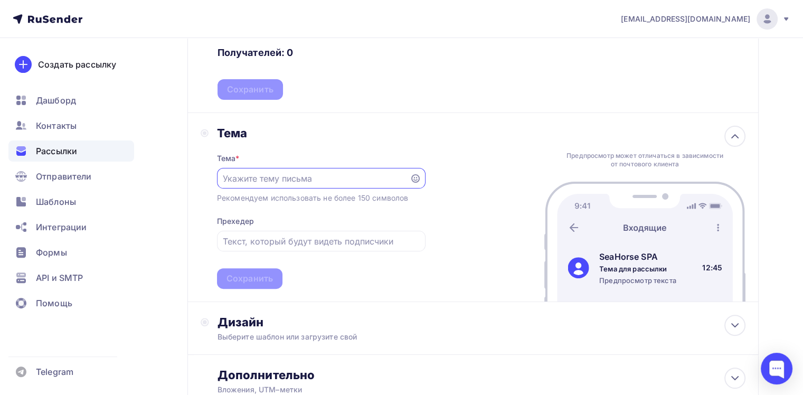
scroll to position [306, 0]
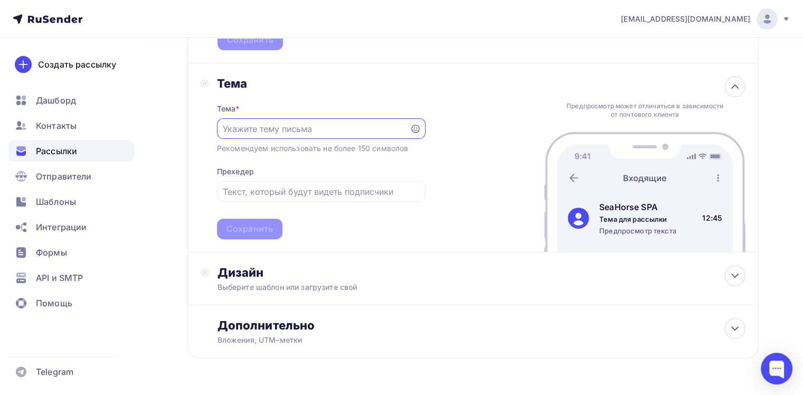
click at [285, 128] on input "text" at bounding box center [313, 129] width 181 height 13
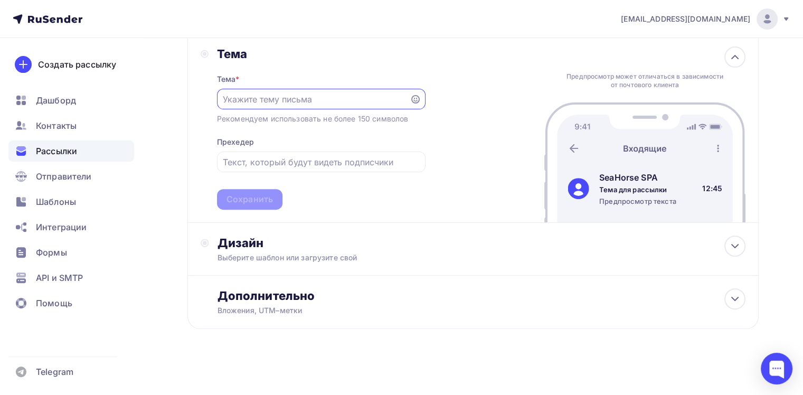
scroll to position [336, 0]
click at [267, 217] on div "Тема Тема * Рекомендуем использовать не более 150 символов Прехедер Сохранить П…" at bounding box center [472, 128] width 571 height 189
click at [281, 252] on div "Выберите шаблон или загрузите свой" at bounding box center [455, 257] width 475 height 11
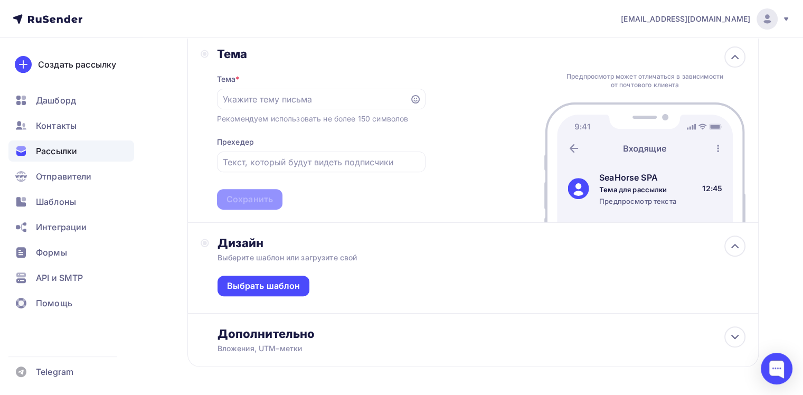
scroll to position [374, 0]
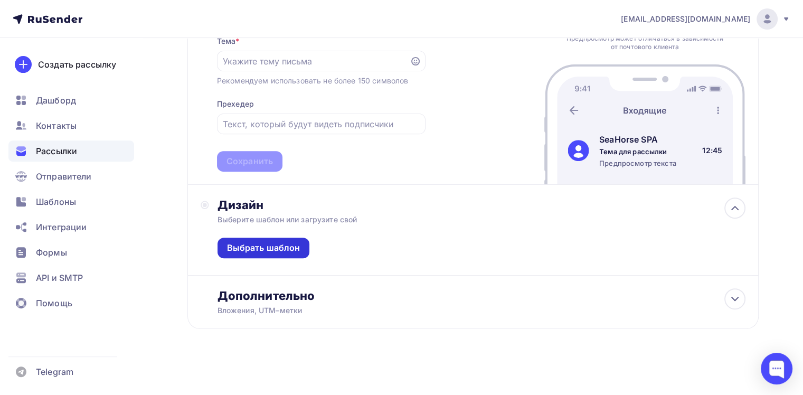
click at [270, 249] on div "Выбрать шаблон" at bounding box center [263, 248] width 73 height 12
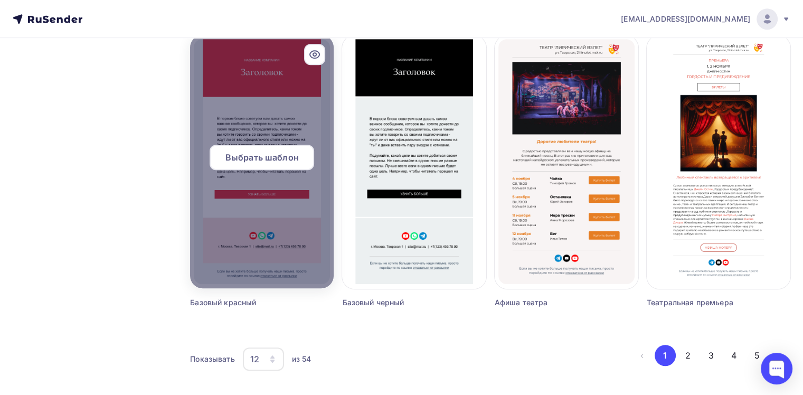
scroll to position [688, 0]
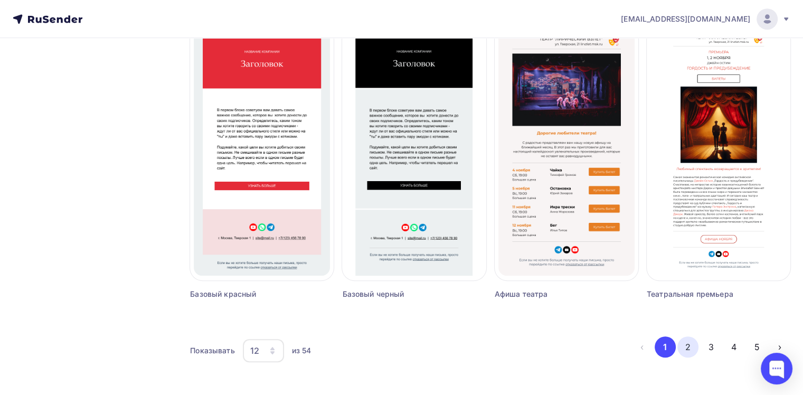
click at [684, 343] on button "2" at bounding box center [688, 346] width 21 height 21
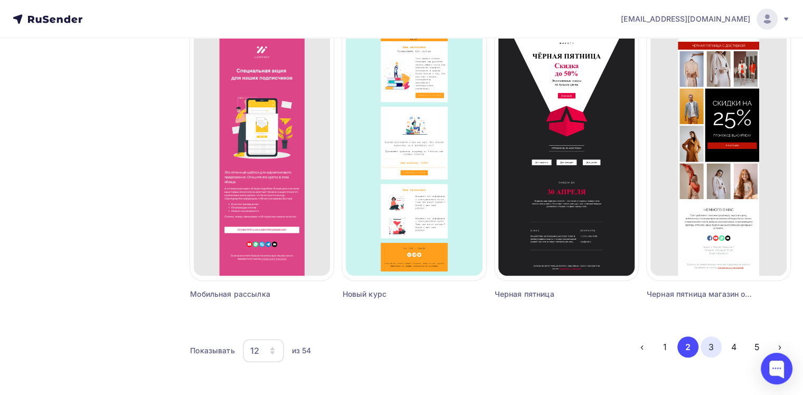
click at [717, 344] on button "3" at bounding box center [711, 346] width 21 height 21
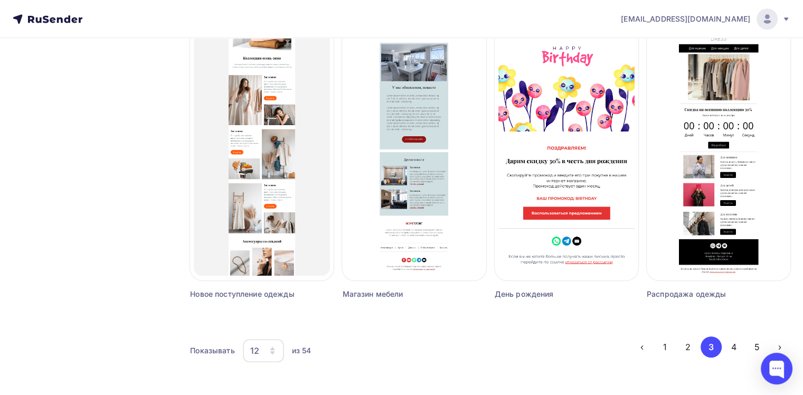
click at [741, 355] on ul "‹ 1 2 3 4 5 ›" at bounding box center [711, 346] width 159 height 21
click at [738, 347] on button "4" at bounding box center [733, 346] width 21 height 21
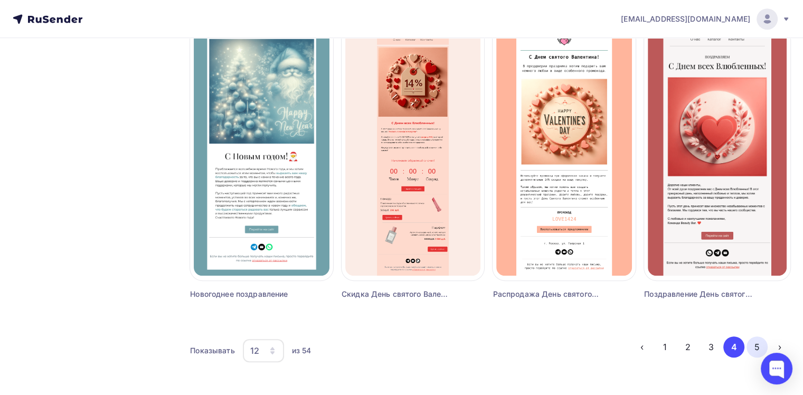
click at [752, 346] on button "5" at bounding box center [757, 346] width 21 height 21
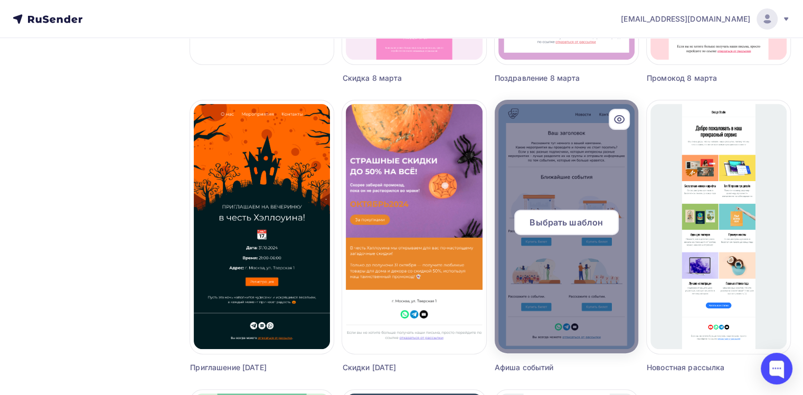
scroll to position [318, 0]
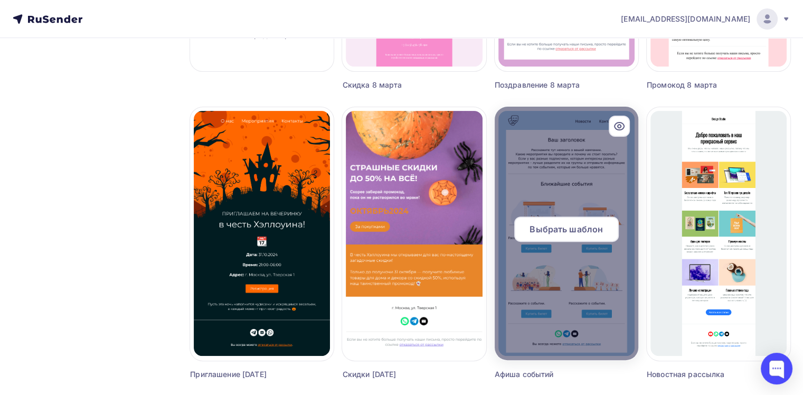
click at [551, 234] on span "Выбрать шаблон" at bounding box center [566, 229] width 73 height 13
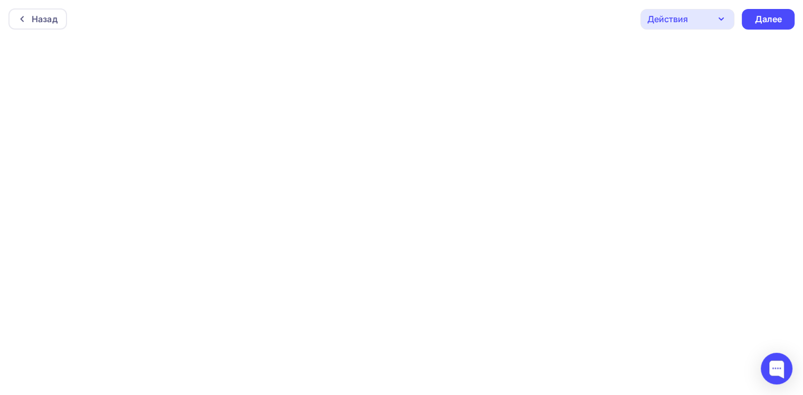
scroll to position [2, 0]
